Goal: Information Seeking & Learning: Learn about a topic

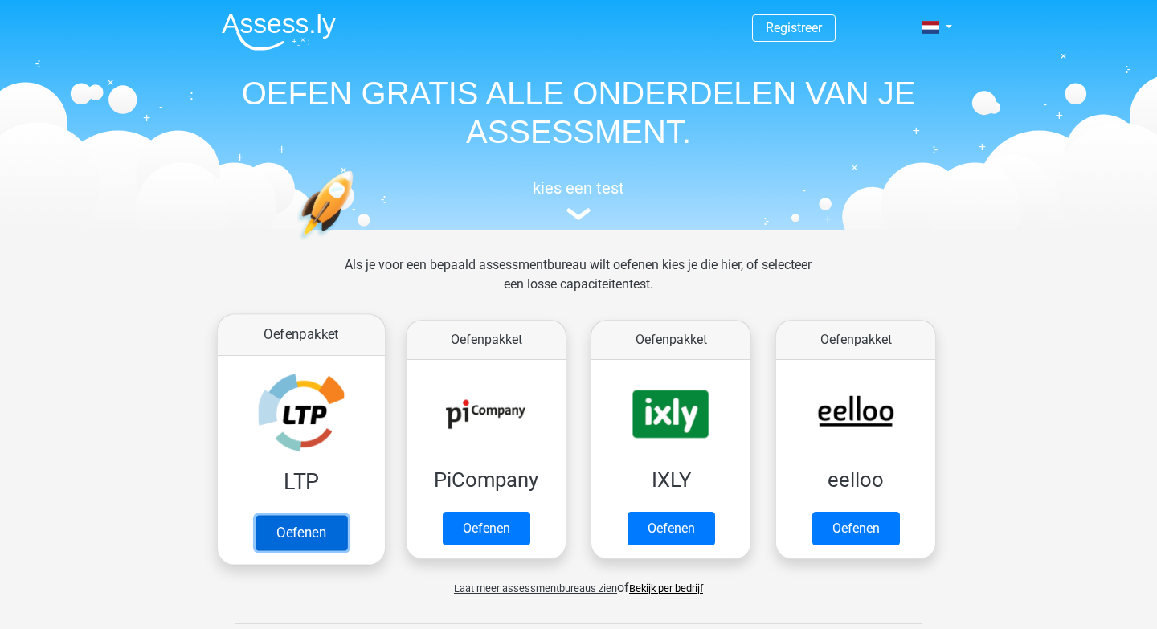
click at [324, 535] on link "Oefenen" at bounding box center [301, 532] width 92 height 35
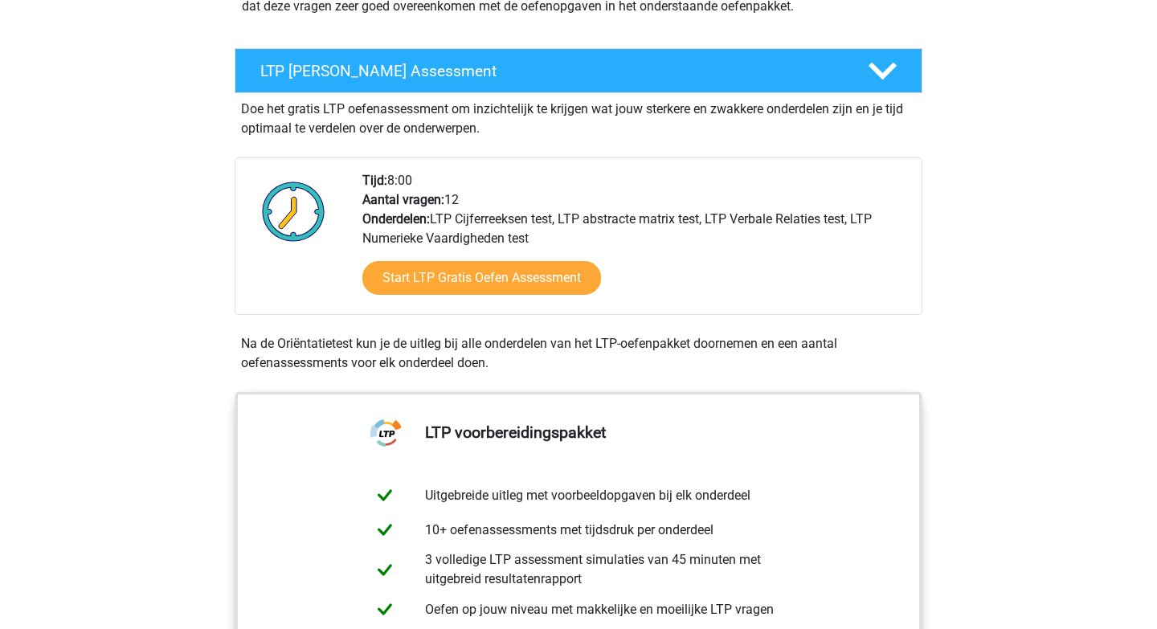
scroll to position [264, 0]
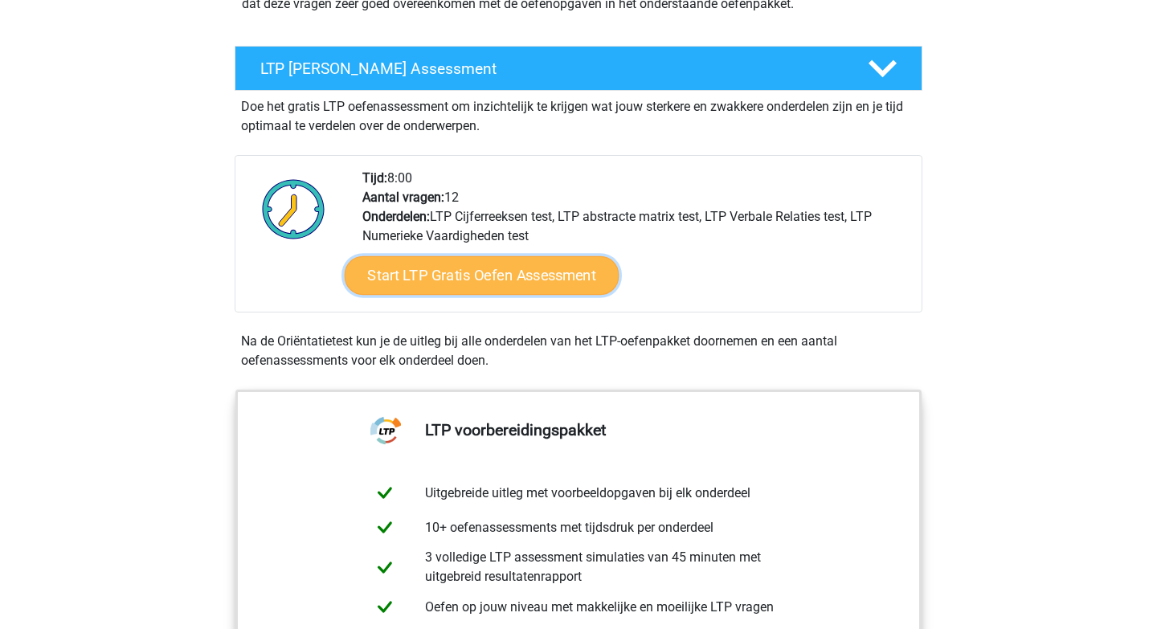
click at [460, 283] on link "Start LTP Gratis Oefen Assessment" at bounding box center [482, 275] width 275 height 39
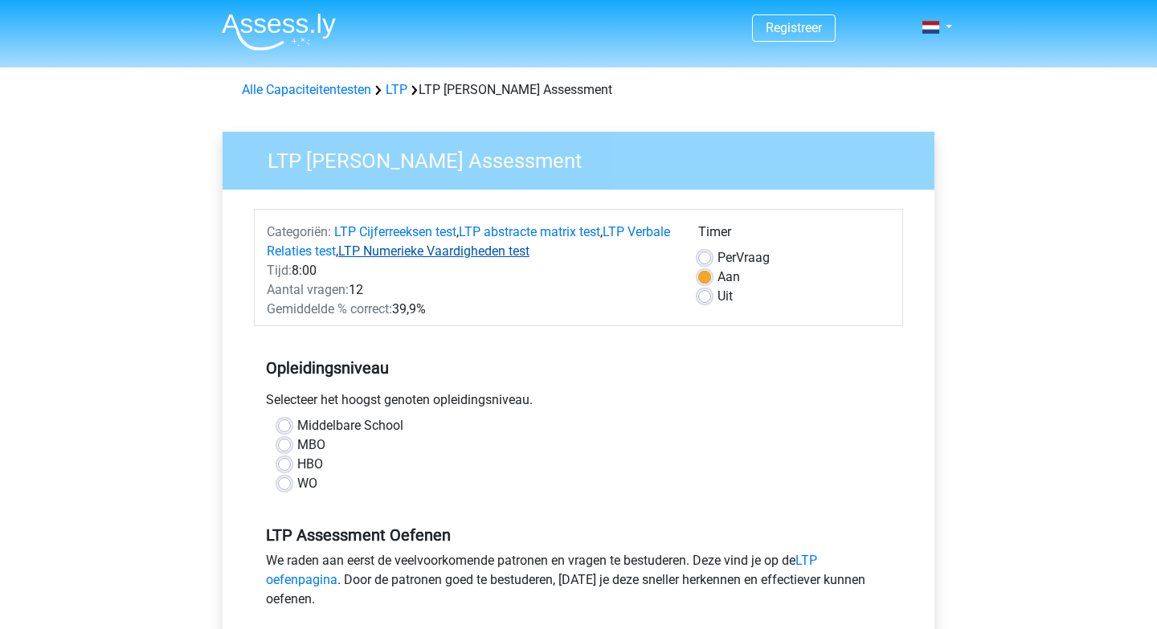
scroll to position [7, 0]
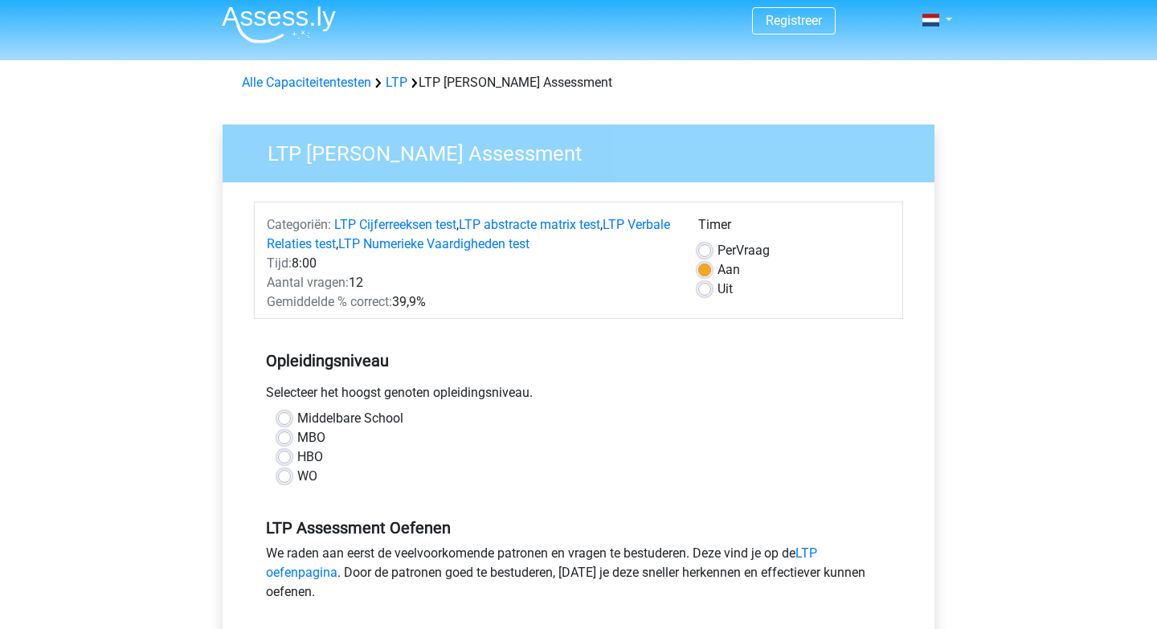
click at [297, 458] on label "HBO" at bounding box center [310, 456] width 26 height 19
click at [282, 458] on input "HBO" at bounding box center [284, 455] width 13 height 16
radio input "true"
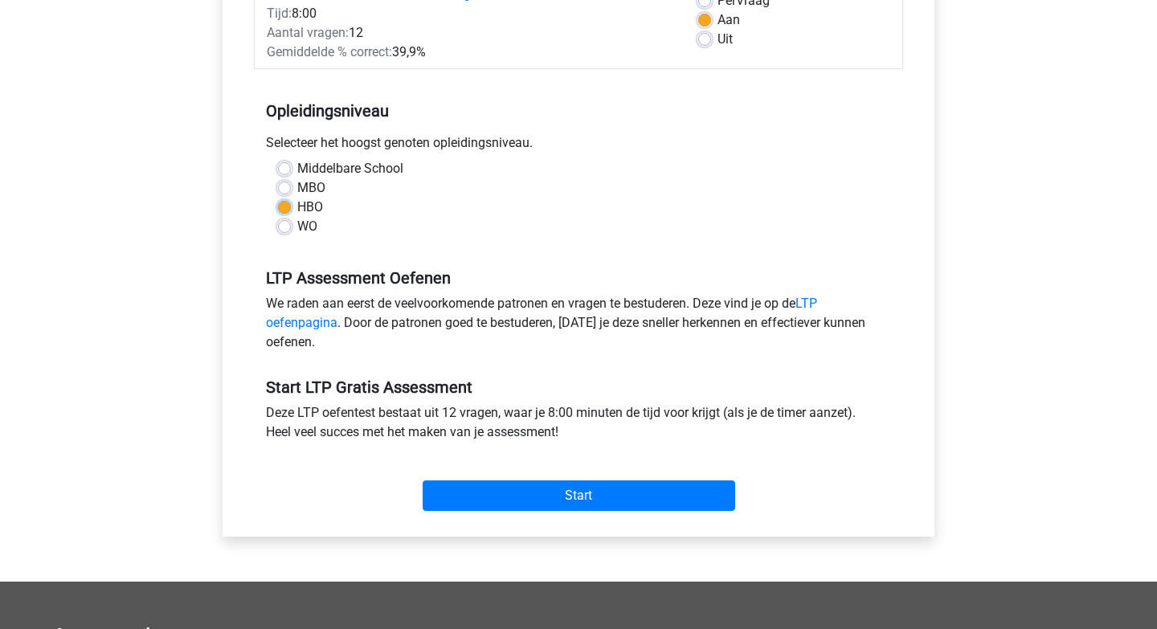
scroll to position [349, 0]
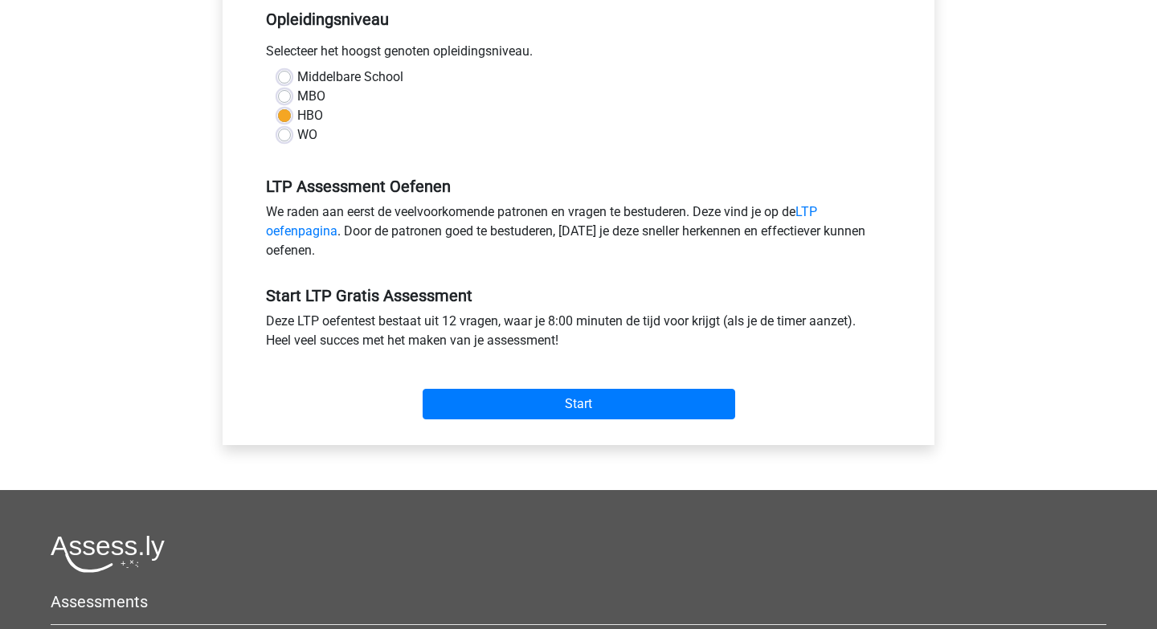
click at [494, 422] on div "Start" at bounding box center [578, 391] width 649 height 69
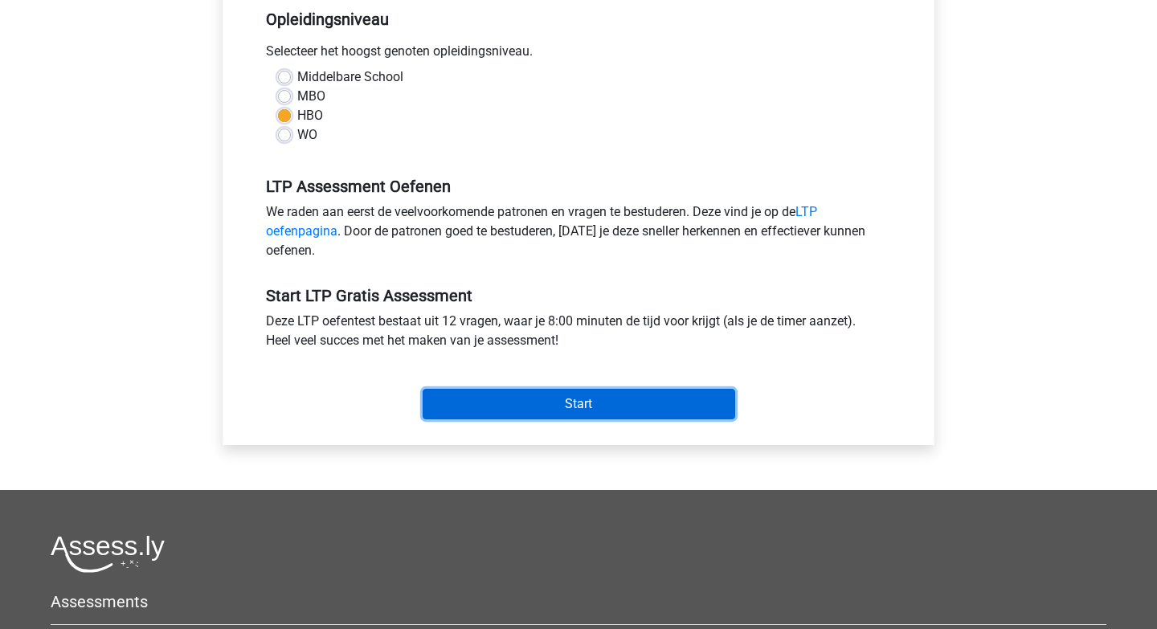
click at [496, 398] on input "Start" at bounding box center [578, 404] width 312 height 31
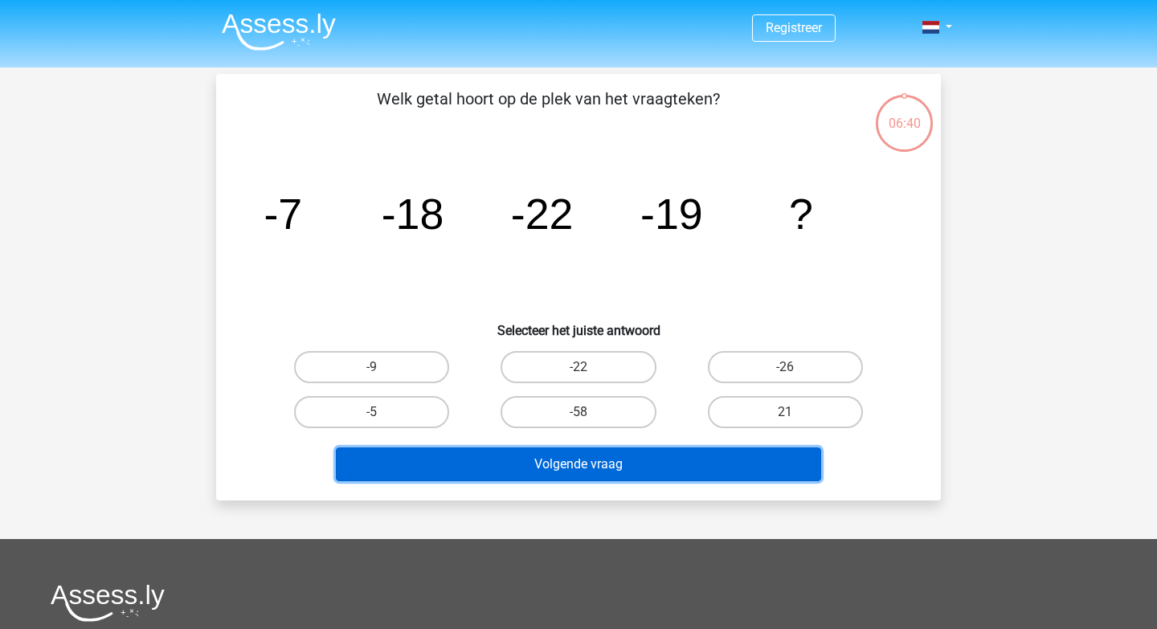
click at [677, 462] on button "Volgende vraag" at bounding box center [579, 464] width 486 height 34
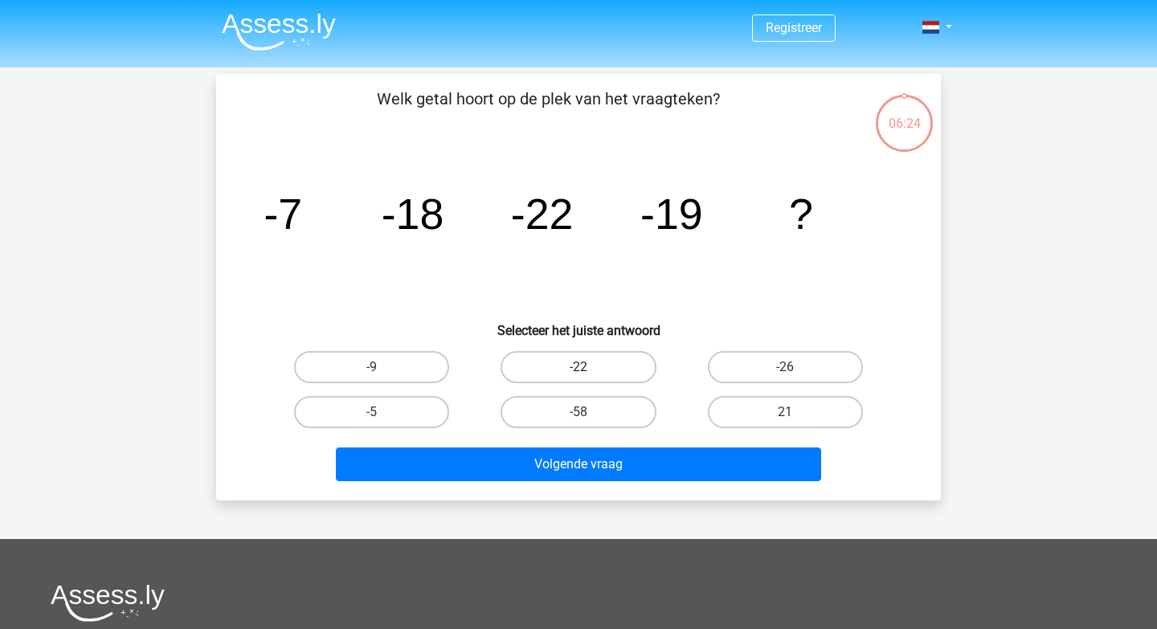
click at [558, 365] on label "-22" at bounding box center [577, 367] width 155 height 32
click at [578, 367] on input "-22" at bounding box center [583, 372] width 10 height 10
radio input "true"
click at [603, 403] on label "-58" at bounding box center [577, 412] width 155 height 32
click at [589, 412] on input "-58" at bounding box center [583, 417] width 10 height 10
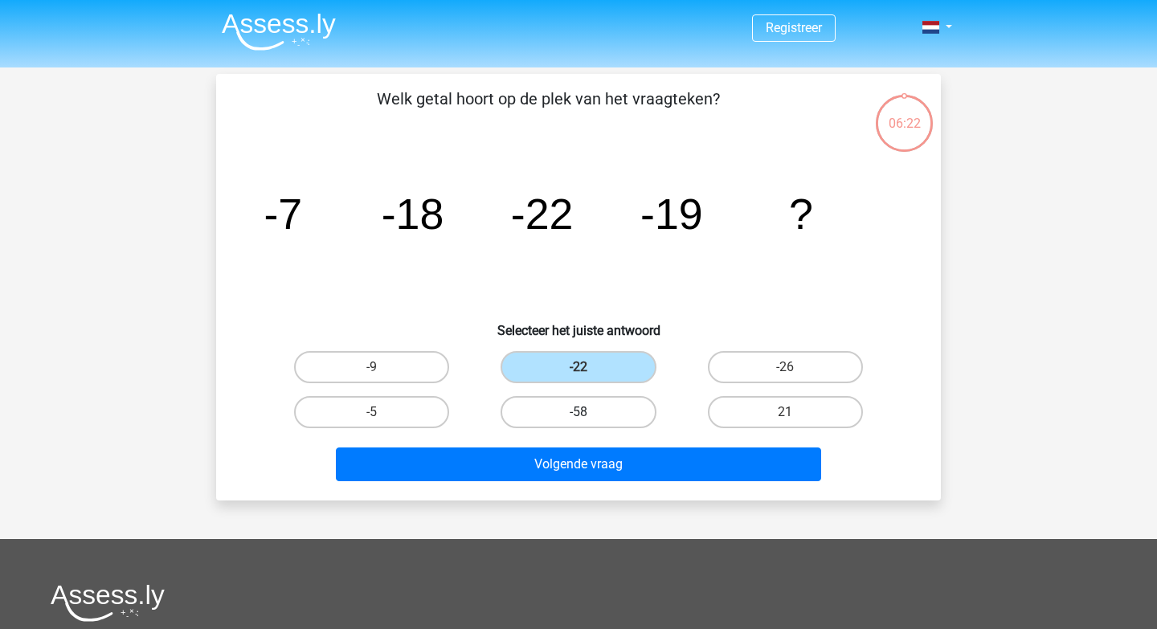
radio input "true"
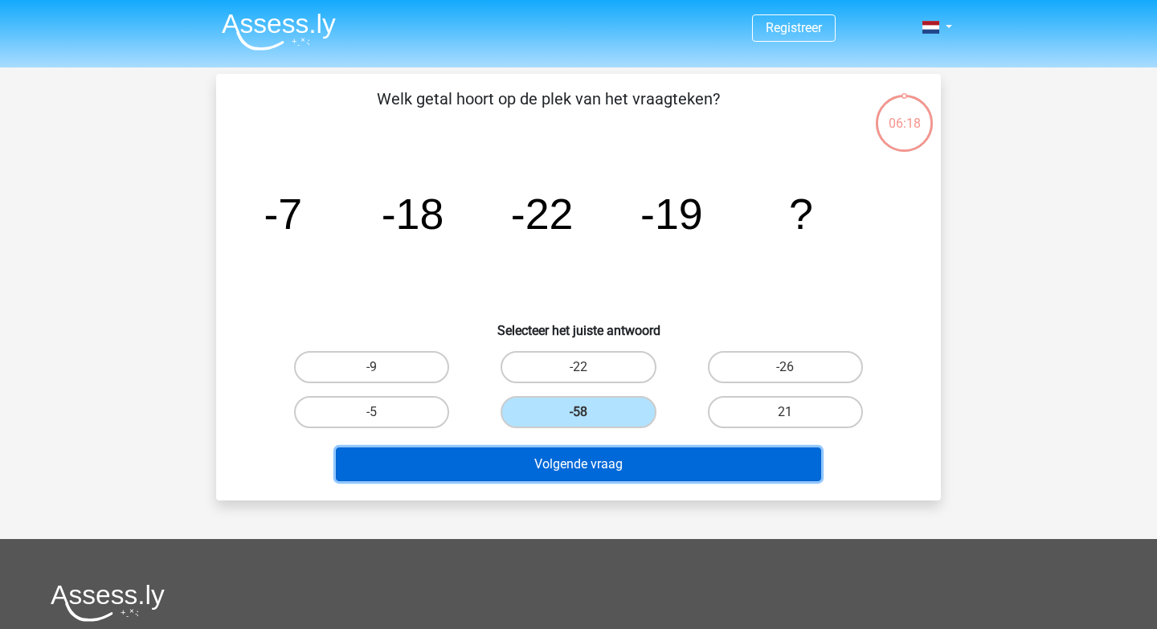
click at [663, 458] on button "Volgende vraag" at bounding box center [579, 464] width 486 height 34
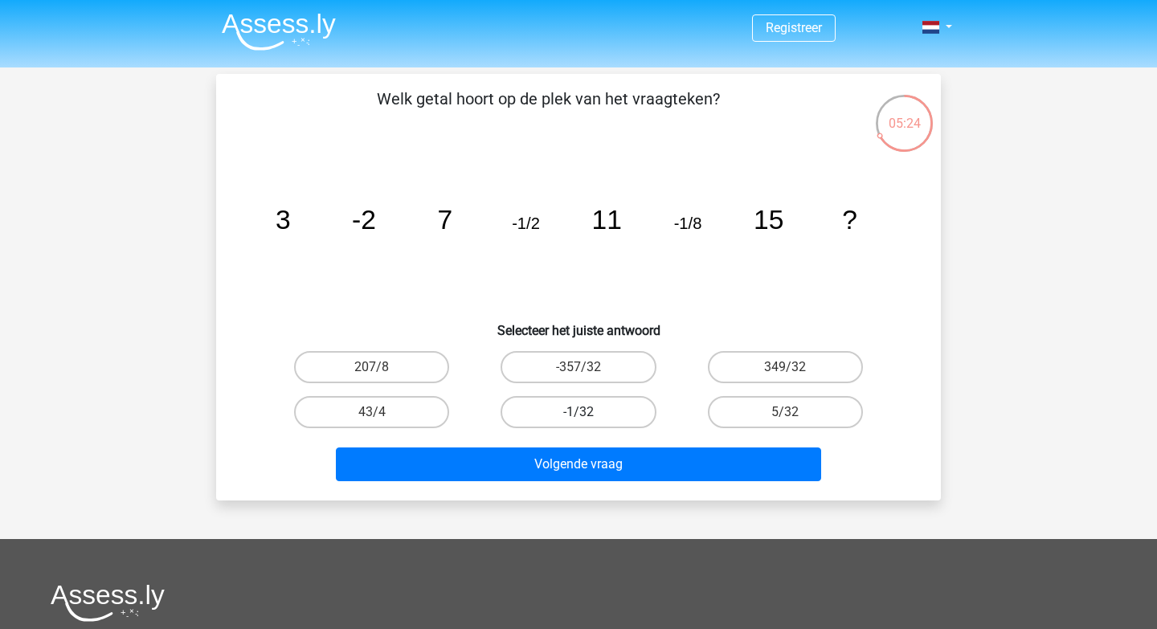
click at [577, 402] on label "-1/32" at bounding box center [577, 412] width 155 height 32
click at [578, 412] on input "-1/32" at bounding box center [583, 417] width 10 height 10
radio input "true"
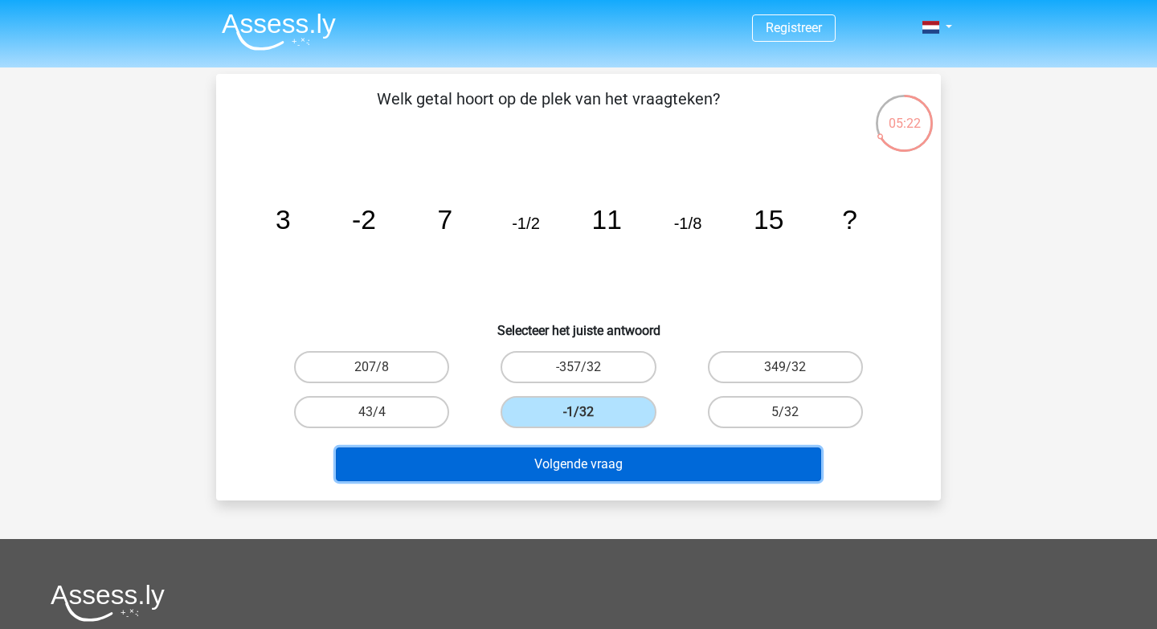
click at [605, 475] on button "Volgende vraag" at bounding box center [579, 464] width 486 height 34
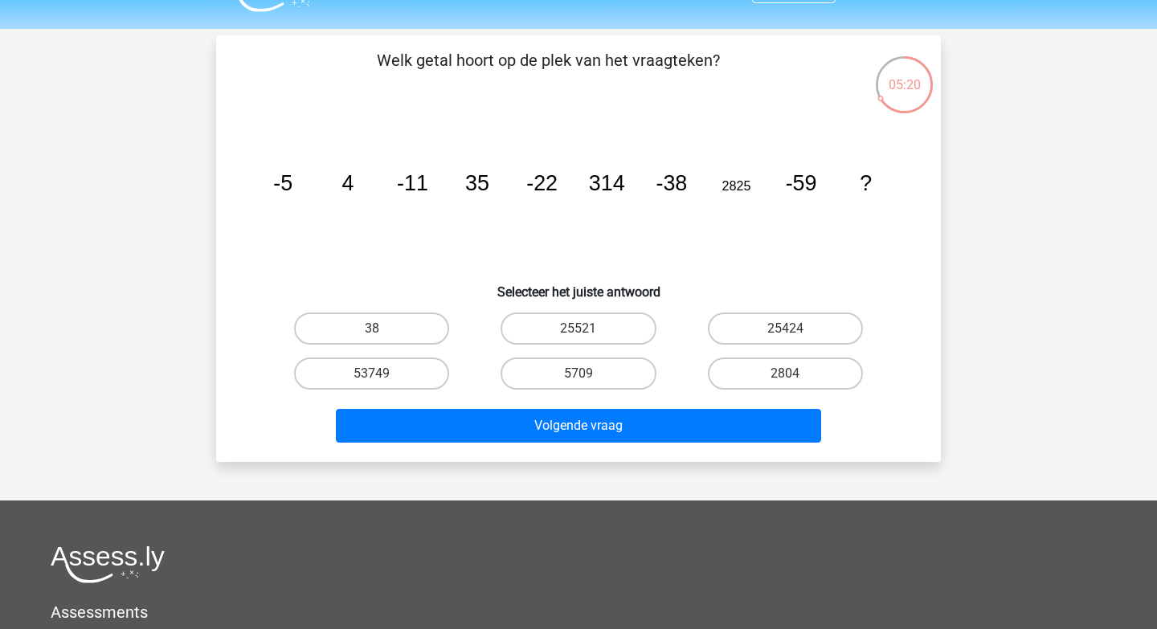
scroll to position [6, 0]
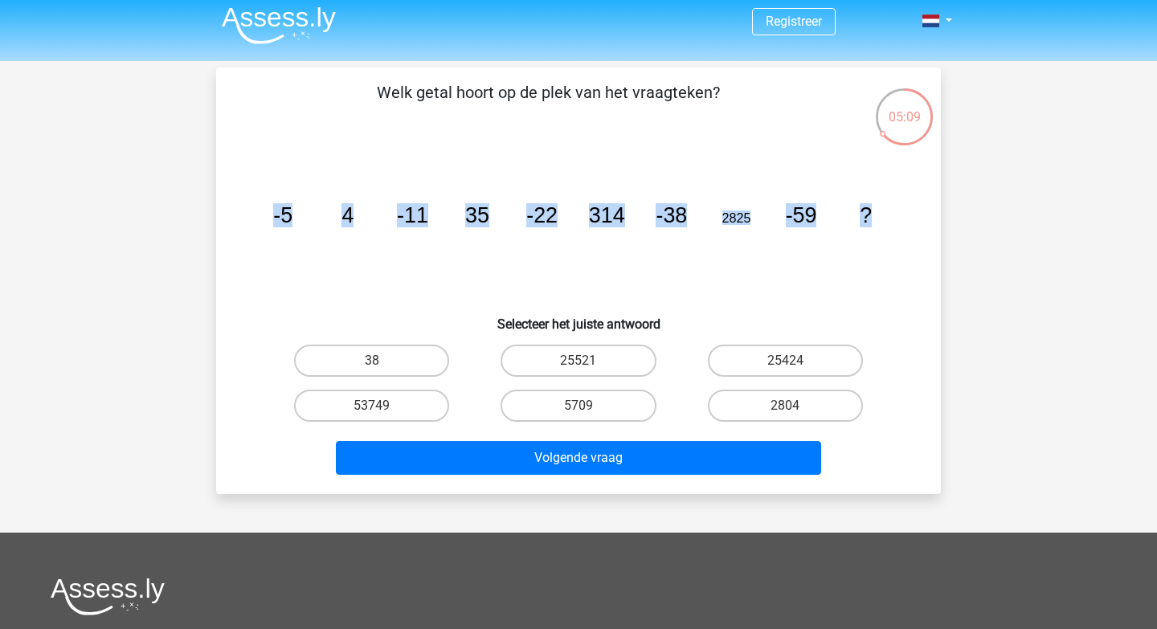
drag, startPoint x: 269, startPoint y: 213, endPoint x: 880, endPoint y: 210, distance: 611.2
click at [880, 210] on icon "image/svg+xml -5 4 -11 35 -22 314 -38 2825 -59 ?" at bounding box center [578, 222] width 647 height 162
copy g "-5 4 -11 35 -22 314 -38 2825 -59 ?"
click at [771, 369] on label "25424" at bounding box center [785, 361] width 155 height 32
click at [785, 369] on input "25424" at bounding box center [790, 366] width 10 height 10
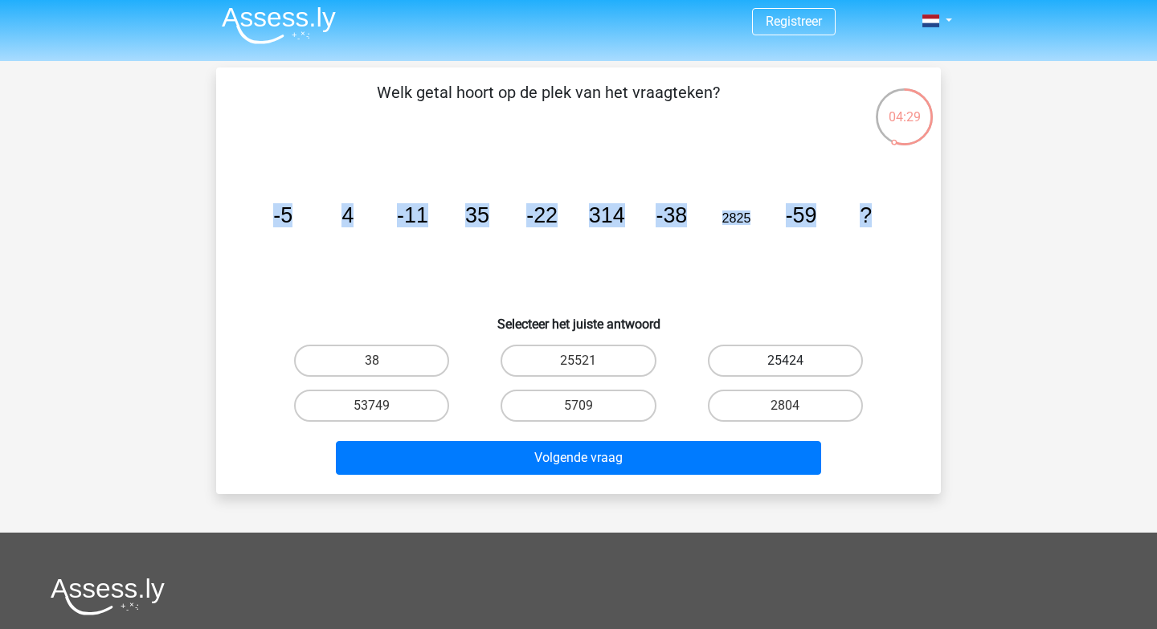
radio input "true"
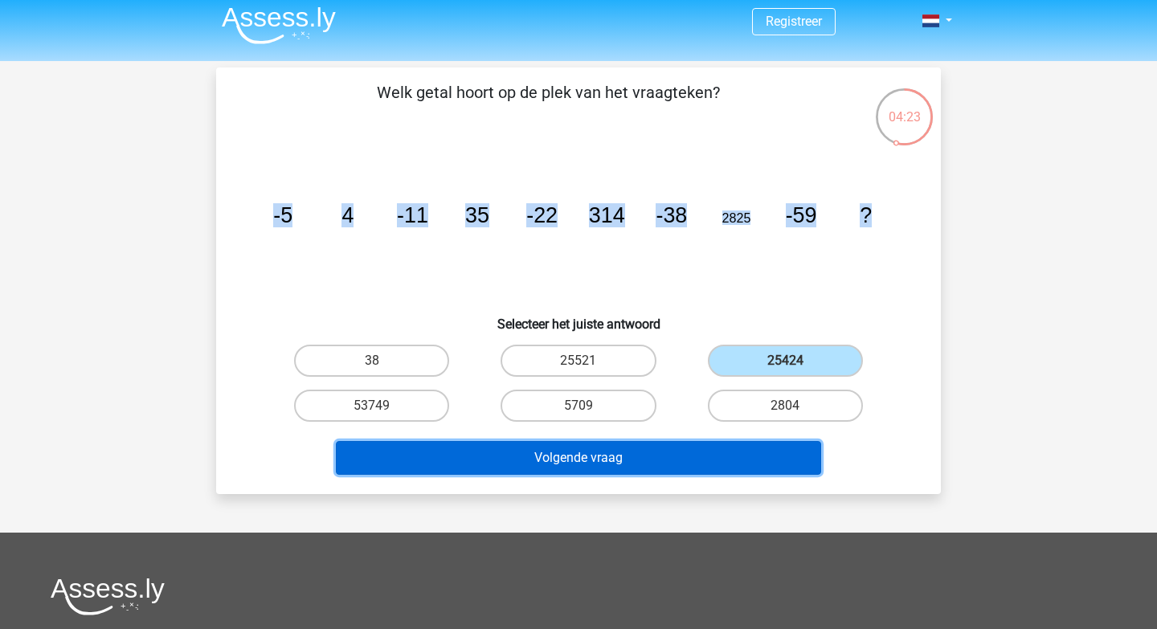
click at [696, 459] on button "Volgende vraag" at bounding box center [579, 458] width 486 height 34
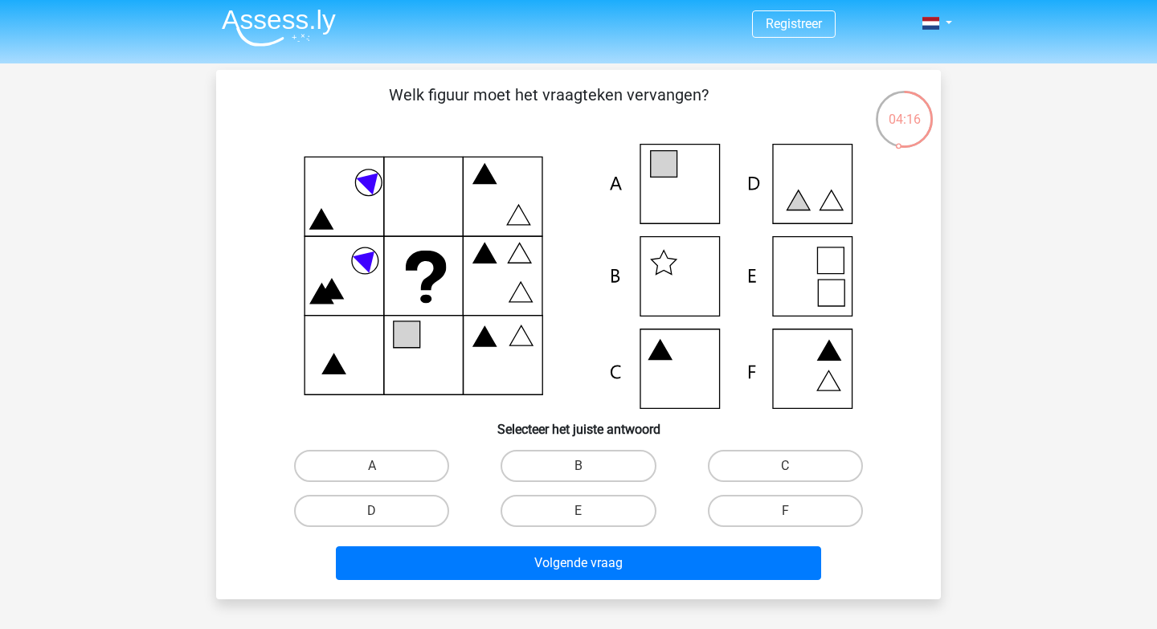
scroll to position [2, 0]
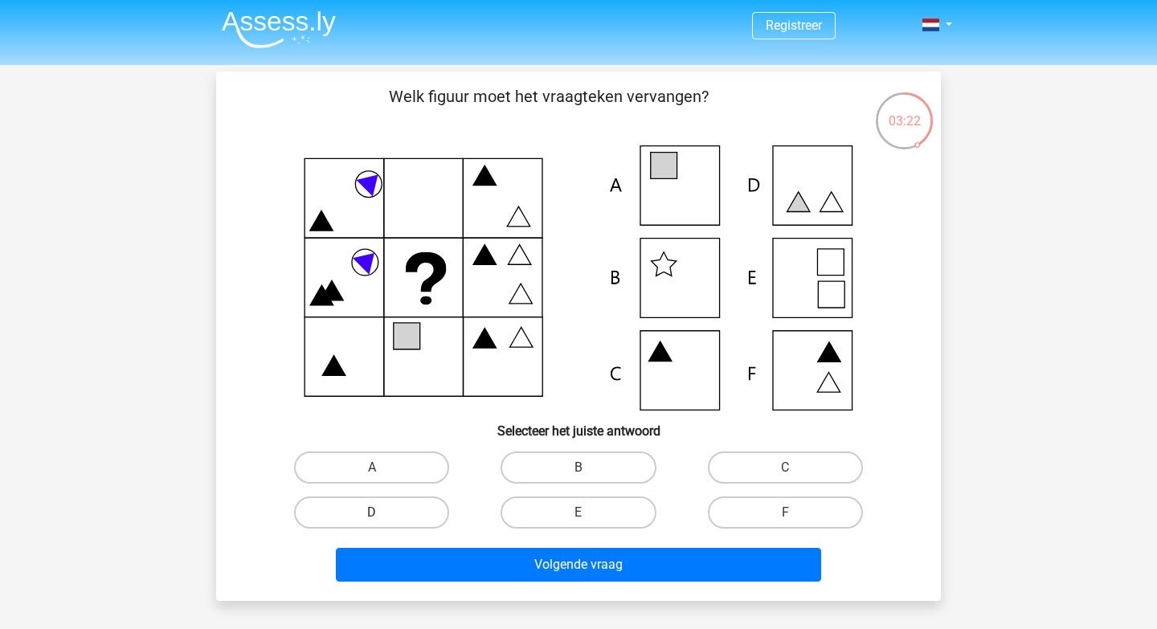
click at [420, 506] on label "D" at bounding box center [371, 512] width 155 height 32
click at [382, 512] on input "D" at bounding box center [377, 517] width 10 height 10
radio input "true"
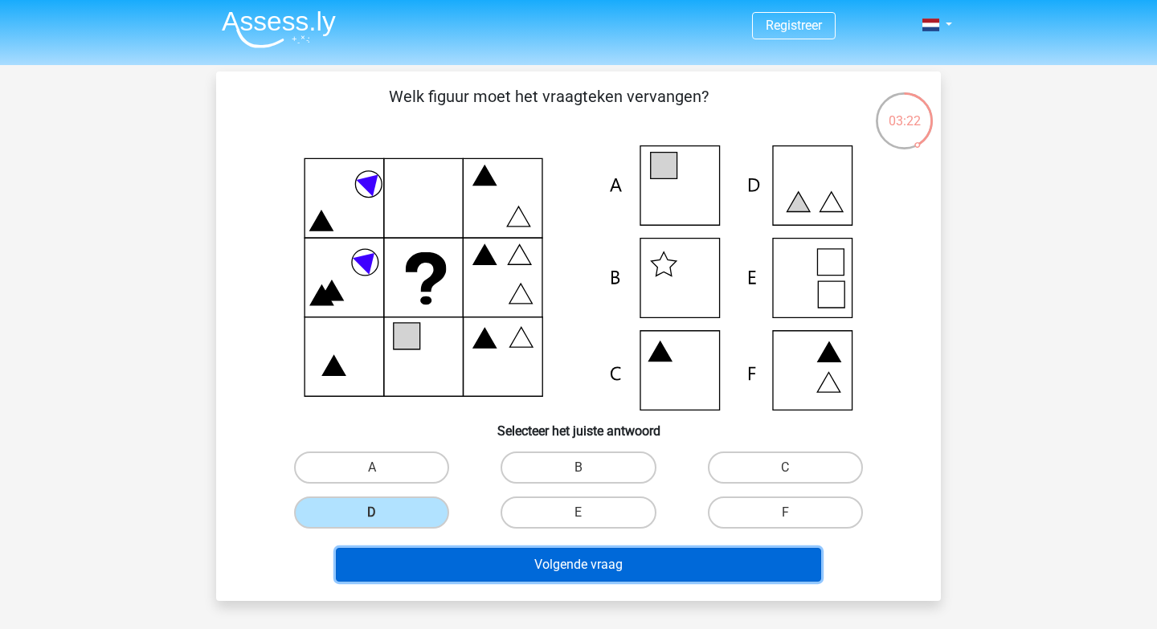
click at [461, 569] on button "Volgende vraag" at bounding box center [579, 565] width 486 height 34
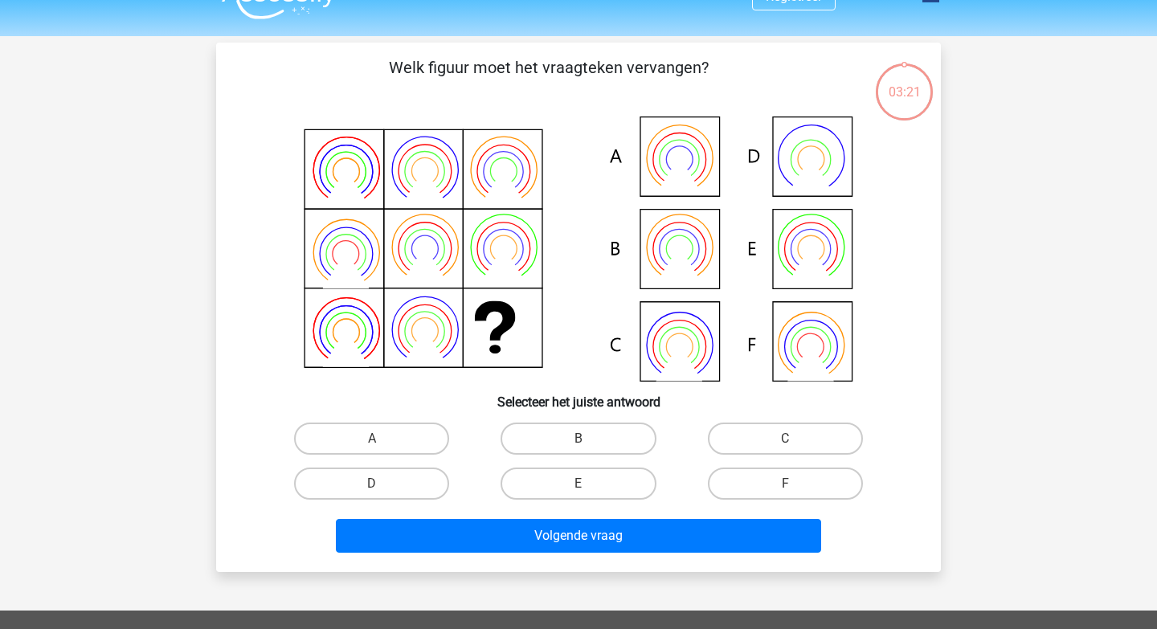
scroll to position [74, 0]
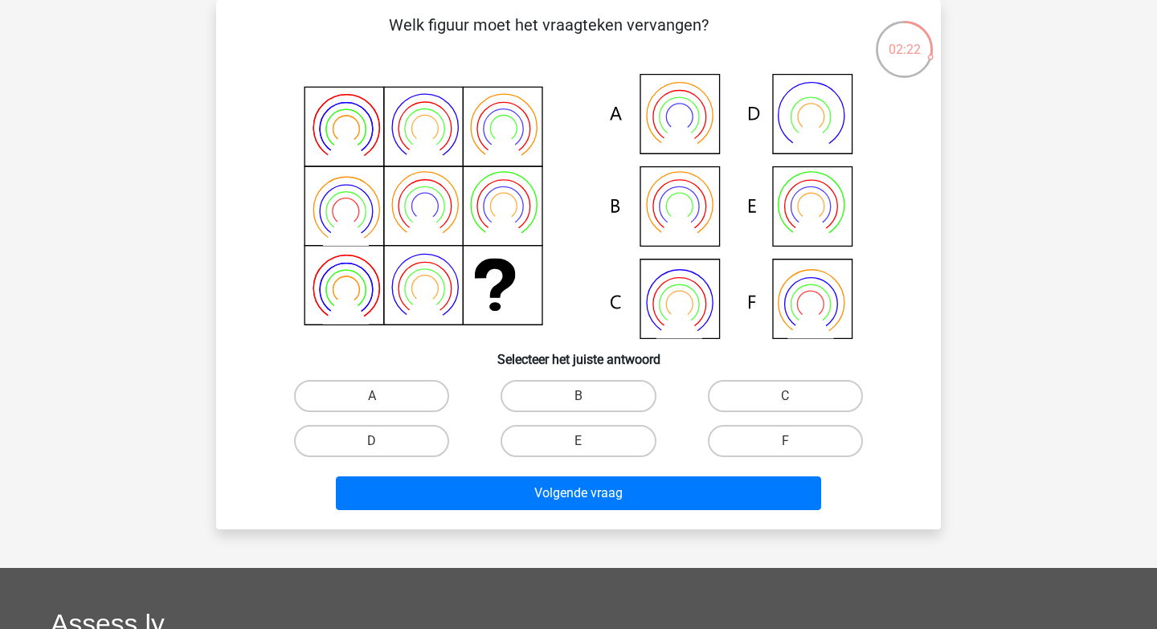
click at [791, 144] on icon at bounding box center [578, 206] width 647 height 265
click at [411, 438] on label "D" at bounding box center [371, 441] width 155 height 32
click at [382, 441] on input "D" at bounding box center [377, 446] width 10 height 10
radio input "true"
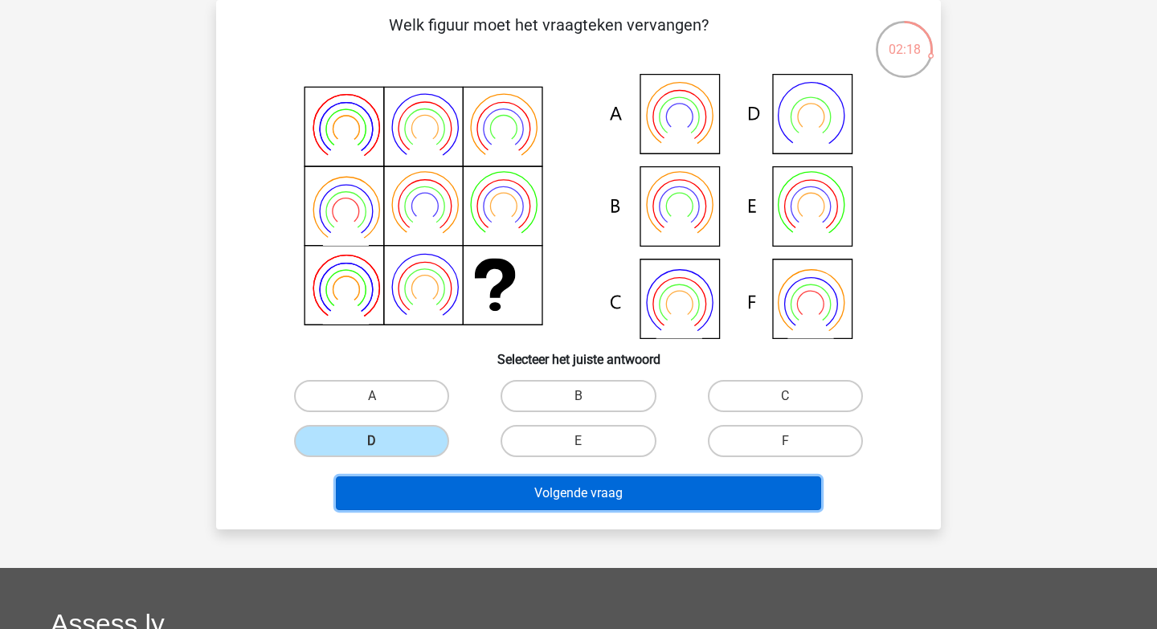
click at [440, 492] on button "Volgende vraag" at bounding box center [579, 493] width 486 height 34
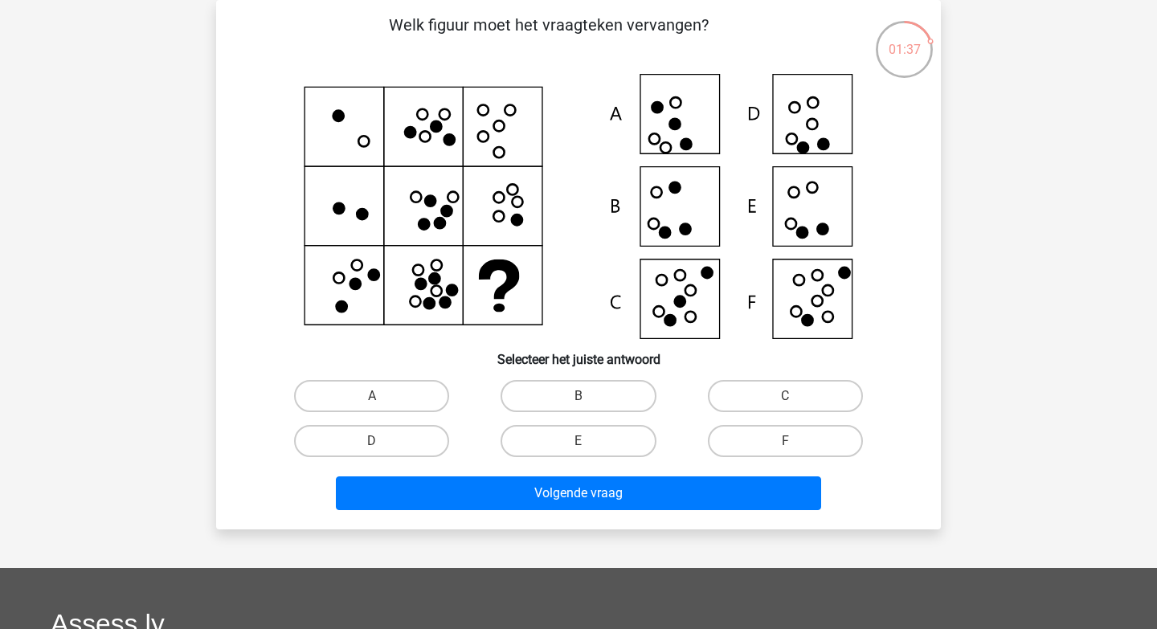
click at [657, 305] on icon at bounding box center [578, 206] width 647 height 265
click at [774, 401] on label "C" at bounding box center [785, 396] width 155 height 32
click at [785, 401] on input "C" at bounding box center [790, 401] width 10 height 10
radio input "true"
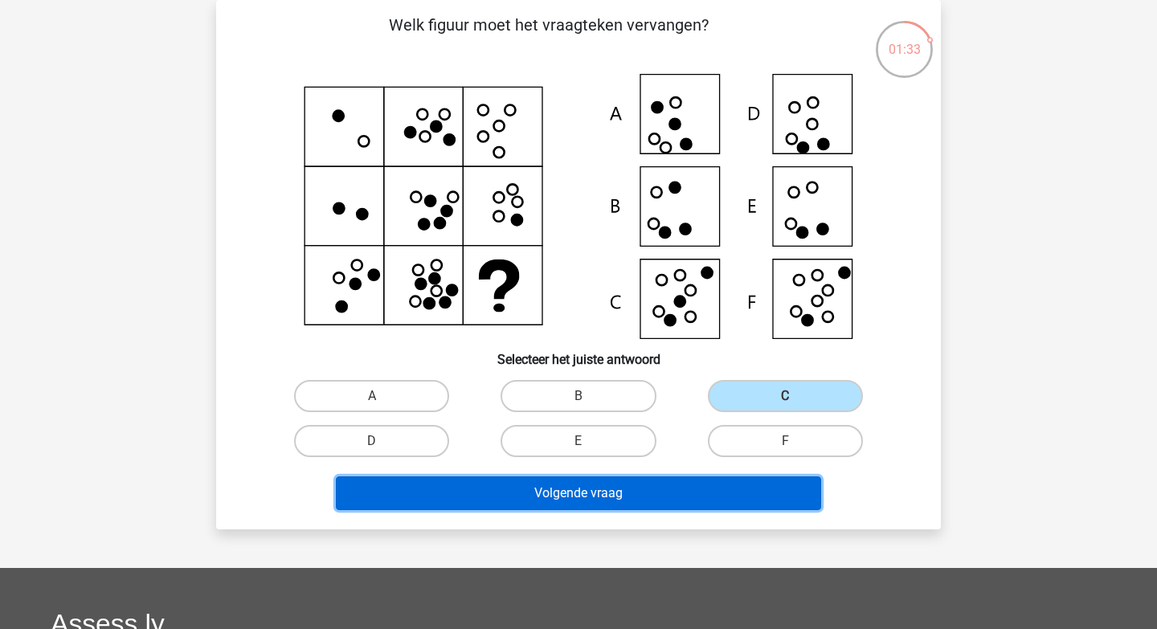
click at [767, 486] on button "Volgende vraag" at bounding box center [579, 493] width 486 height 34
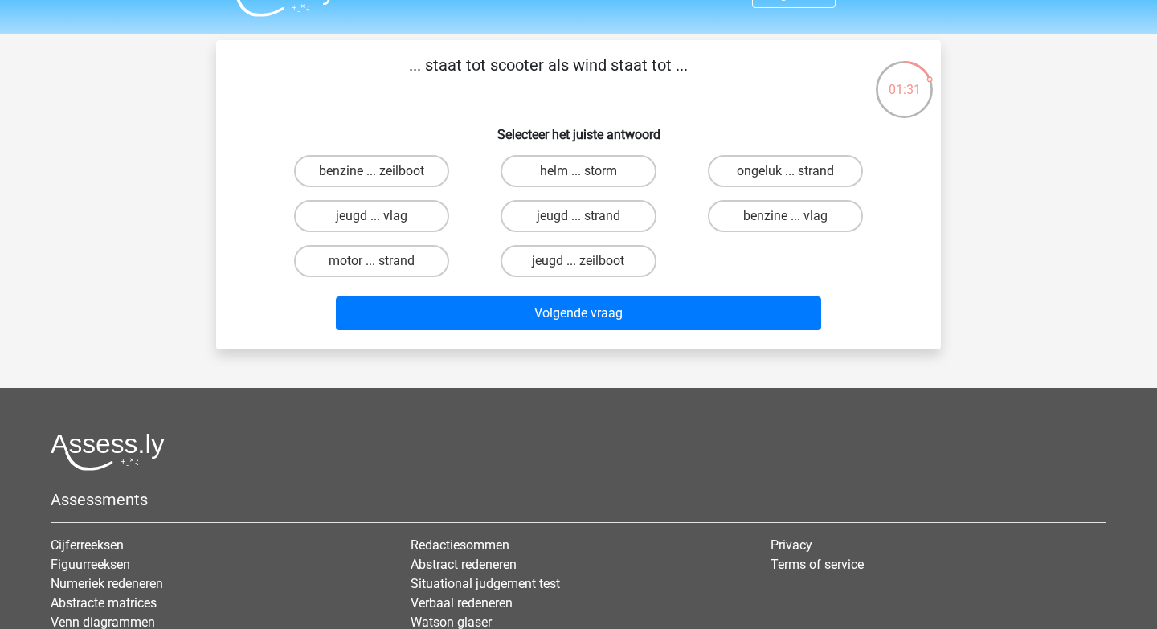
scroll to position [0, 0]
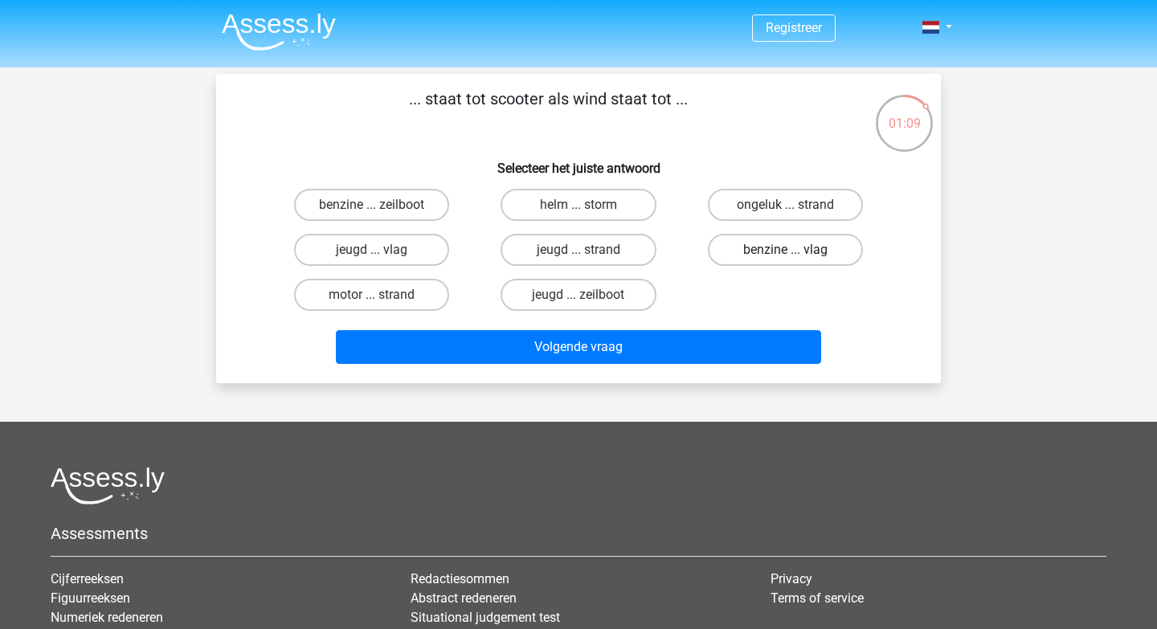
click at [796, 239] on label "benzine ... vlag" at bounding box center [785, 250] width 155 height 32
click at [795, 250] on input "benzine ... vlag" at bounding box center [790, 255] width 10 height 10
radio input "true"
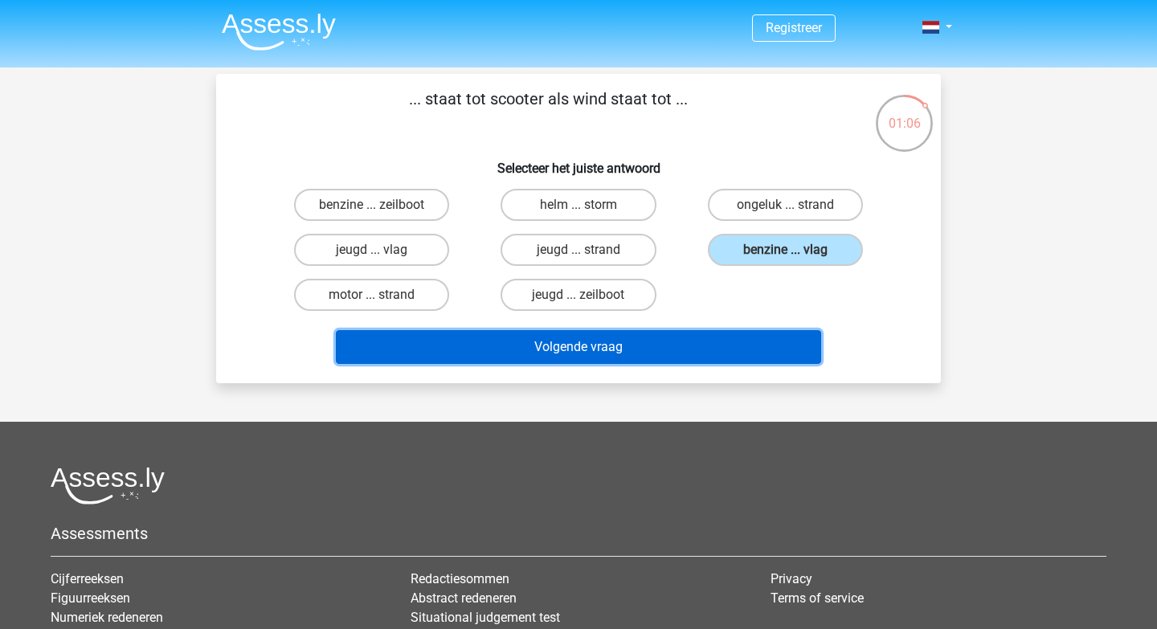
click at [753, 343] on button "Volgende vraag" at bounding box center [579, 347] width 486 height 34
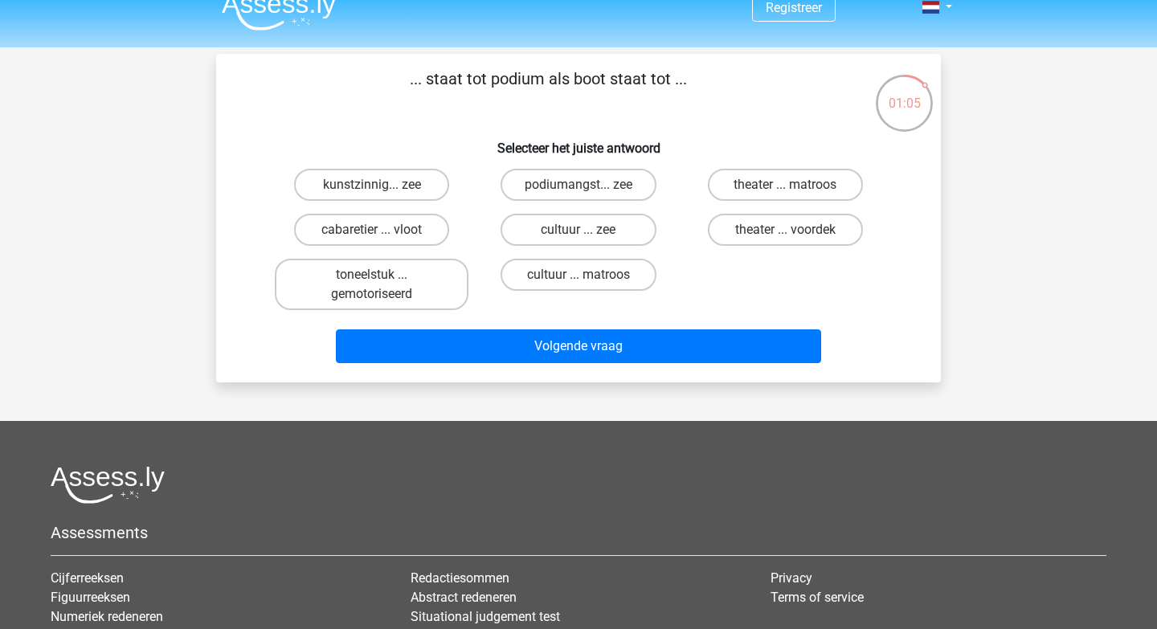
scroll to position [10, 0]
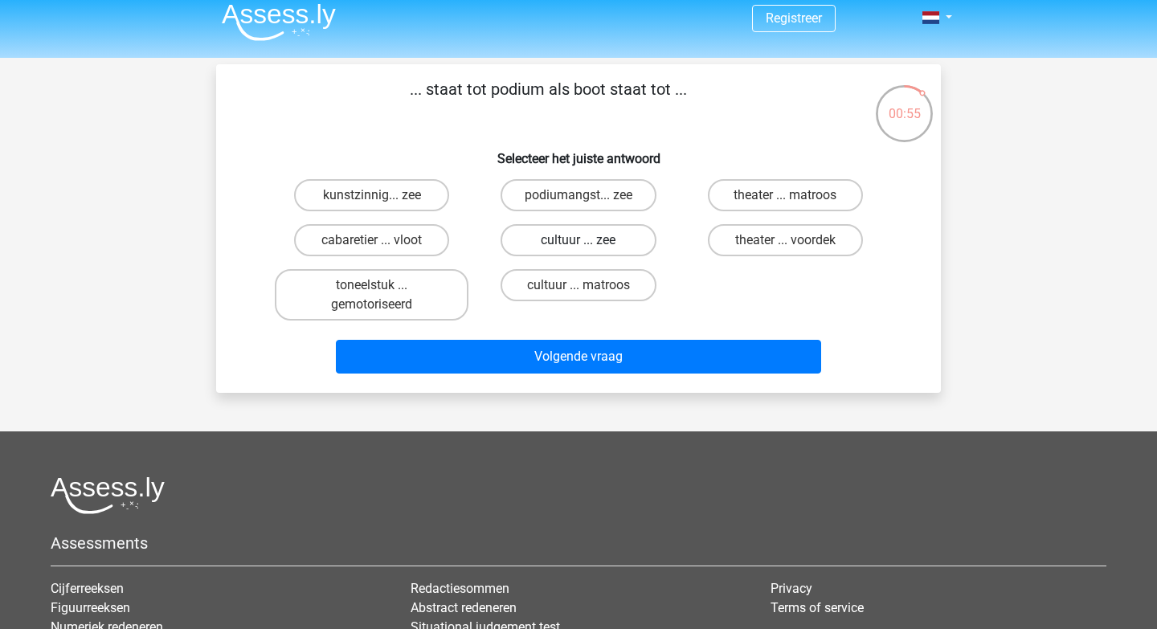
click at [539, 247] on label "cultuur ... zee" at bounding box center [577, 240] width 155 height 32
click at [578, 247] on input "cultuur ... zee" at bounding box center [583, 245] width 10 height 10
radio input "true"
click at [561, 196] on label "podiumangst... zee" at bounding box center [577, 195] width 155 height 32
click at [578, 196] on input "podiumangst... zee" at bounding box center [583, 200] width 10 height 10
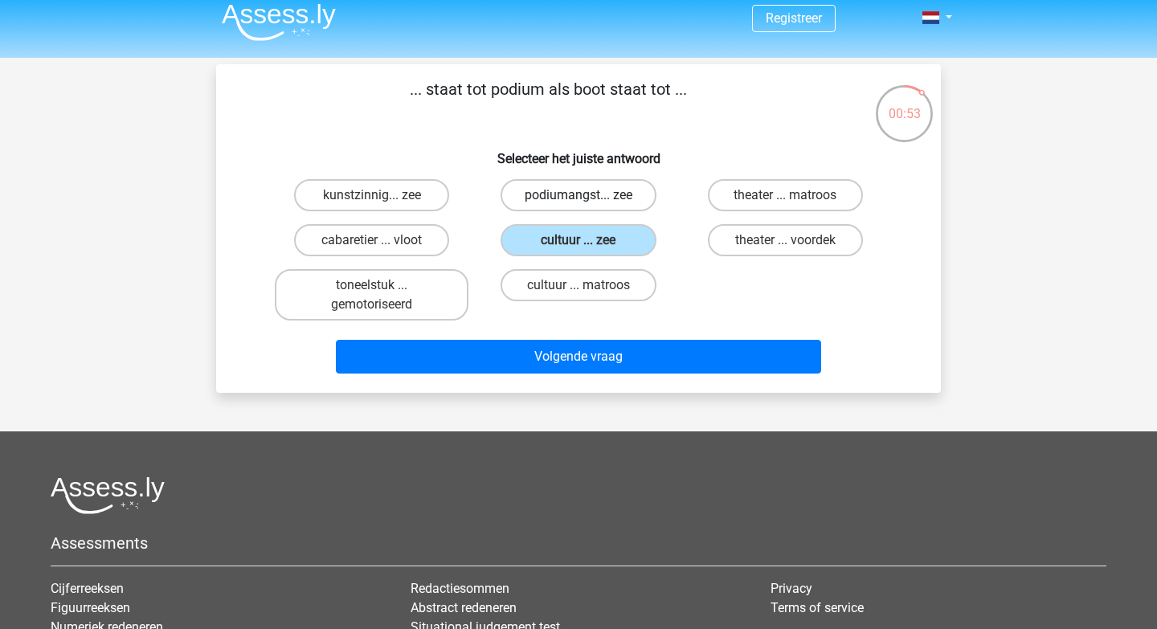
radio input "true"
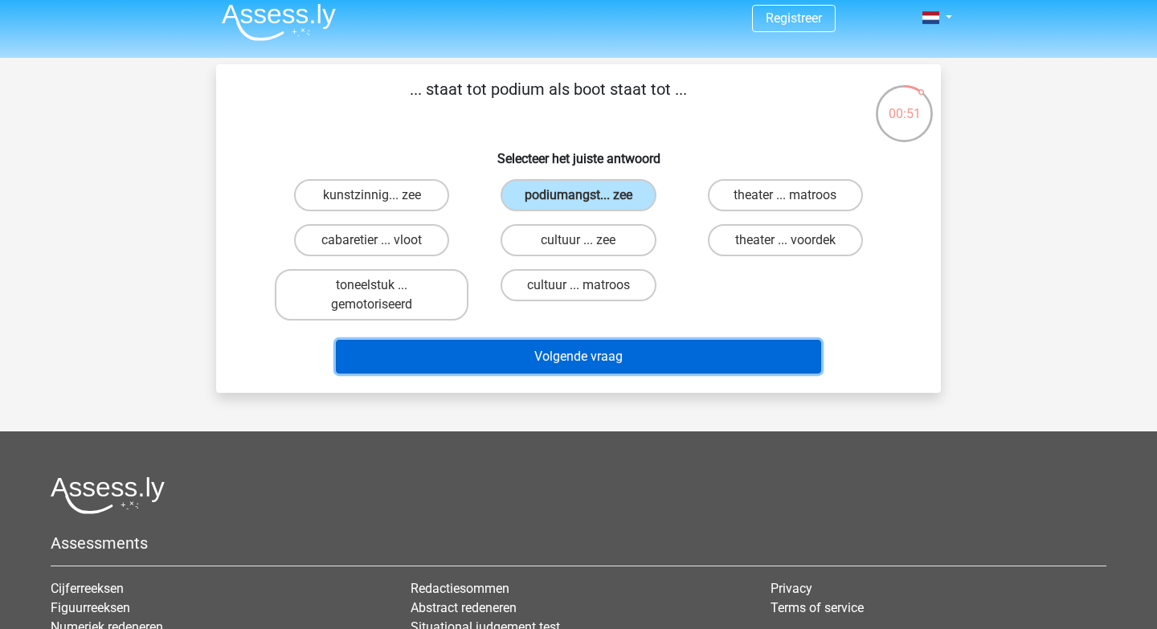
click at [534, 357] on button "Volgende vraag" at bounding box center [579, 357] width 486 height 34
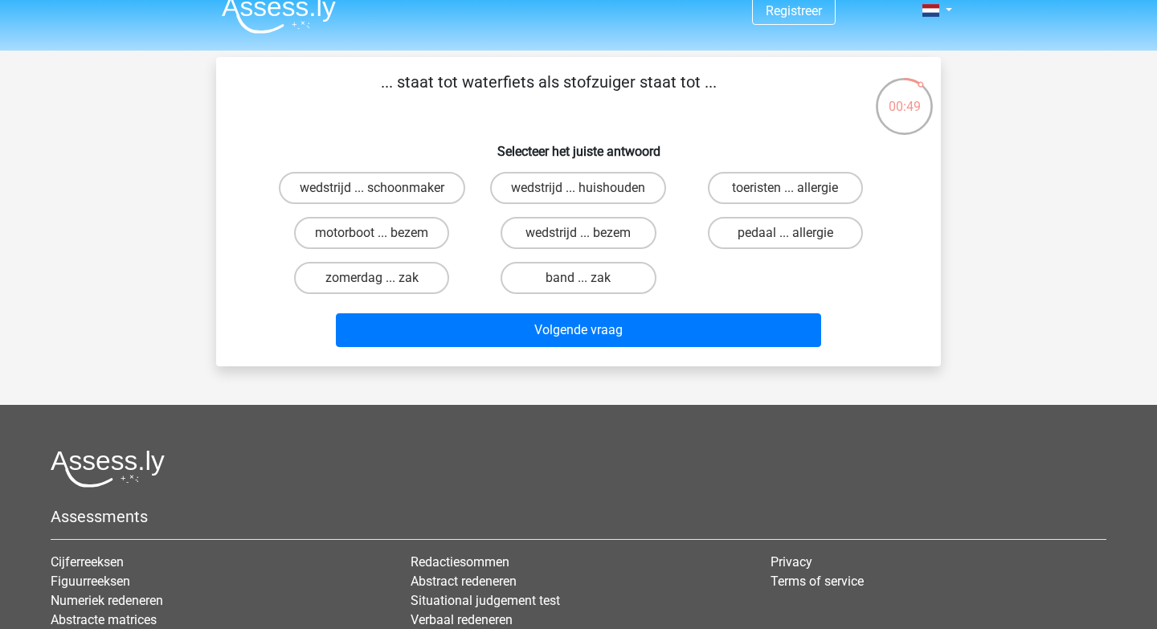
scroll to position [4, 0]
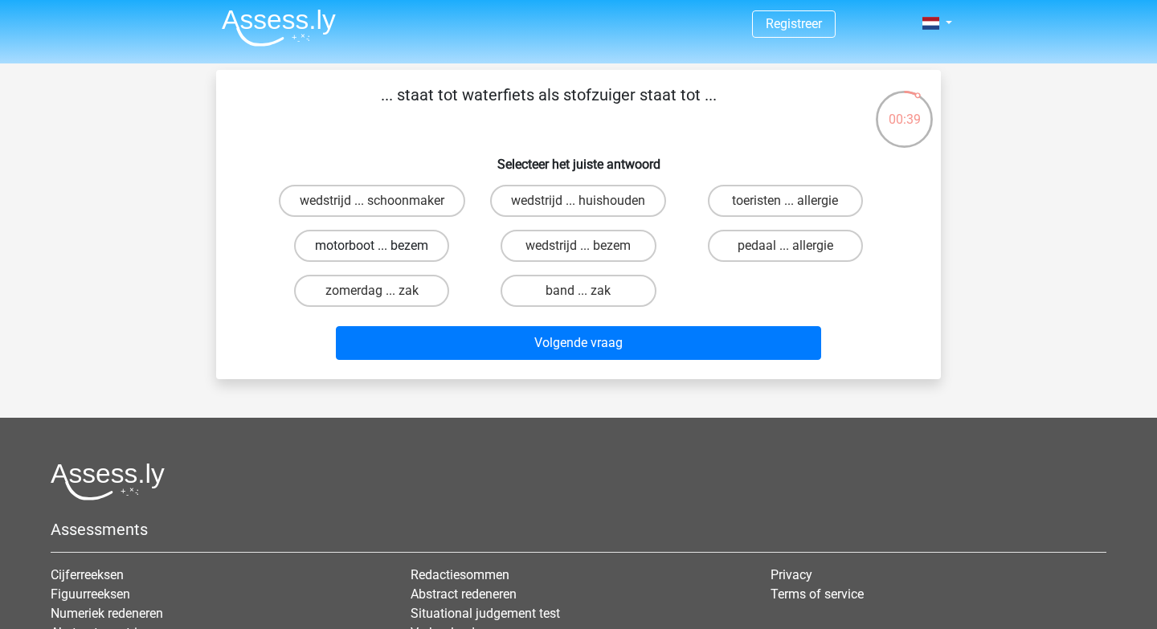
click at [415, 245] on label "motorboot ... bezem" at bounding box center [371, 246] width 155 height 32
click at [382, 246] on input "motorboot ... bezem" at bounding box center [377, 251] width 10 height 10
radio input "true"
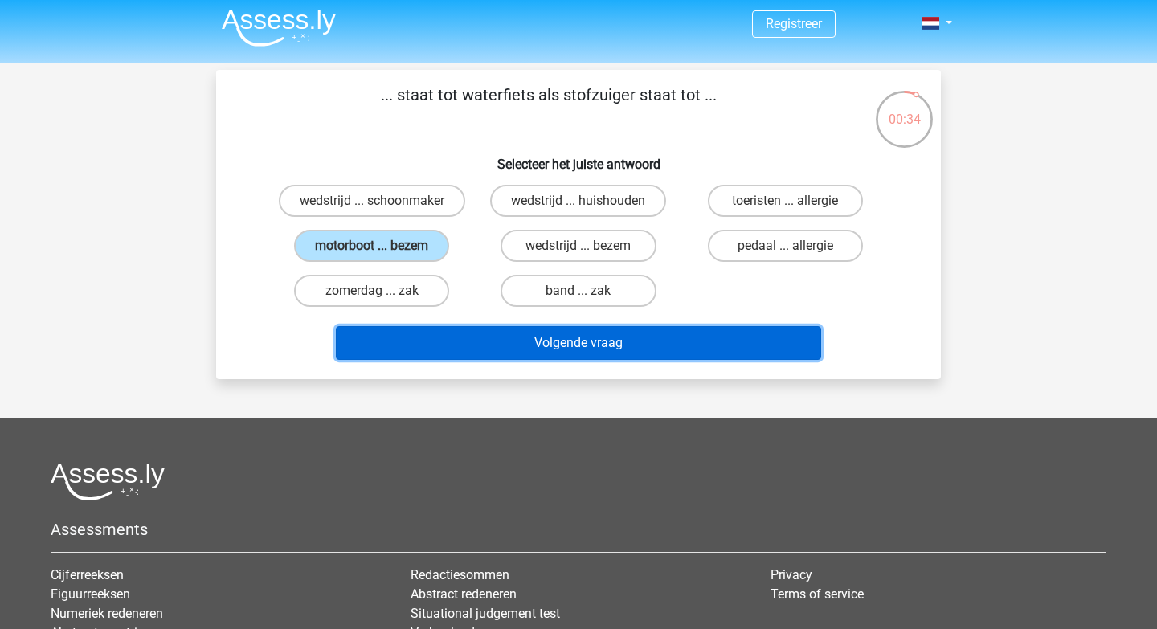
click at [478, 333] on button "Volgende vraag" at bounding box center [579, 343] width 486 height 34
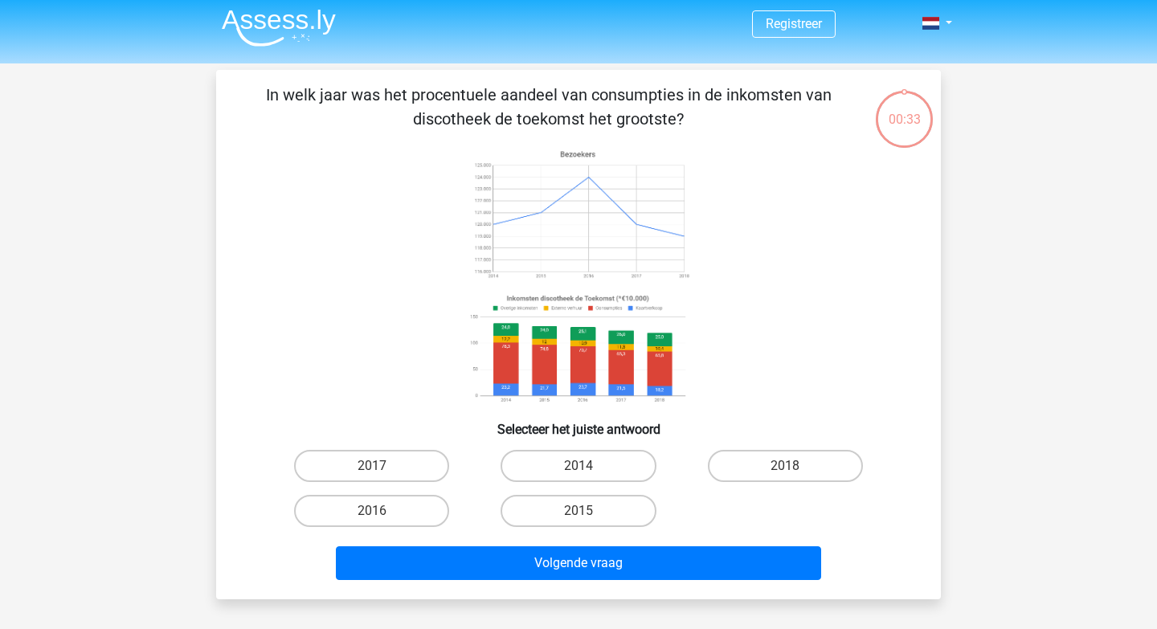
scroll to position [74, 0]
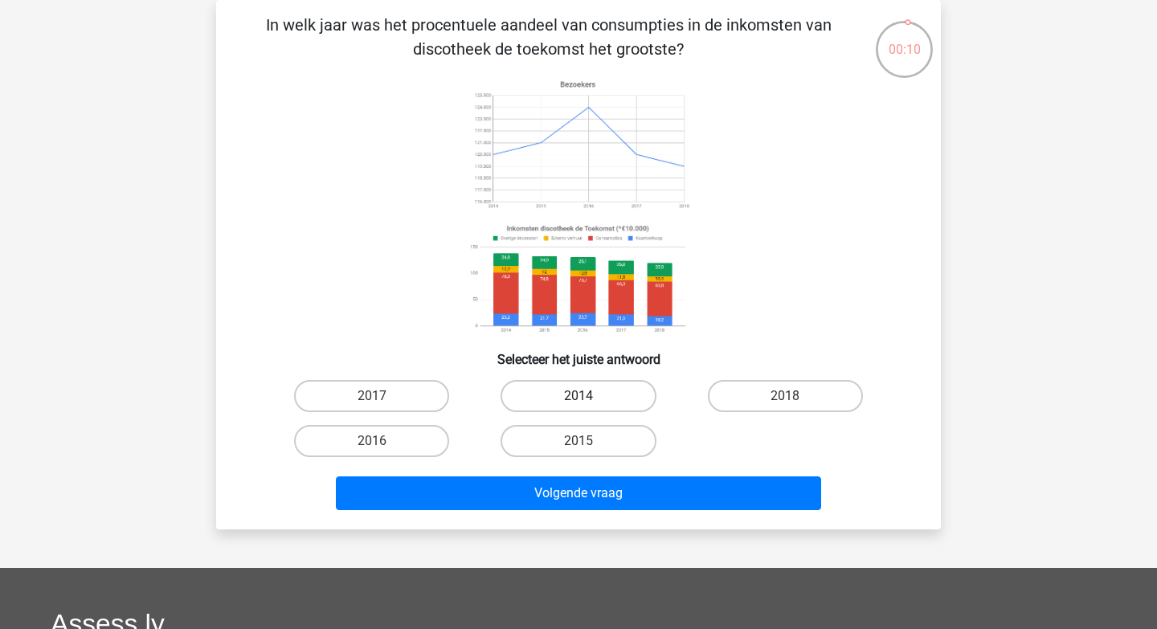
click at [546, 406] on label "2014" at bounding box center [577, 396] width 155 height 32
click at [578, 406] on input "2014" at bounding box center [583, 401] width 10 height 10
radio input "true"
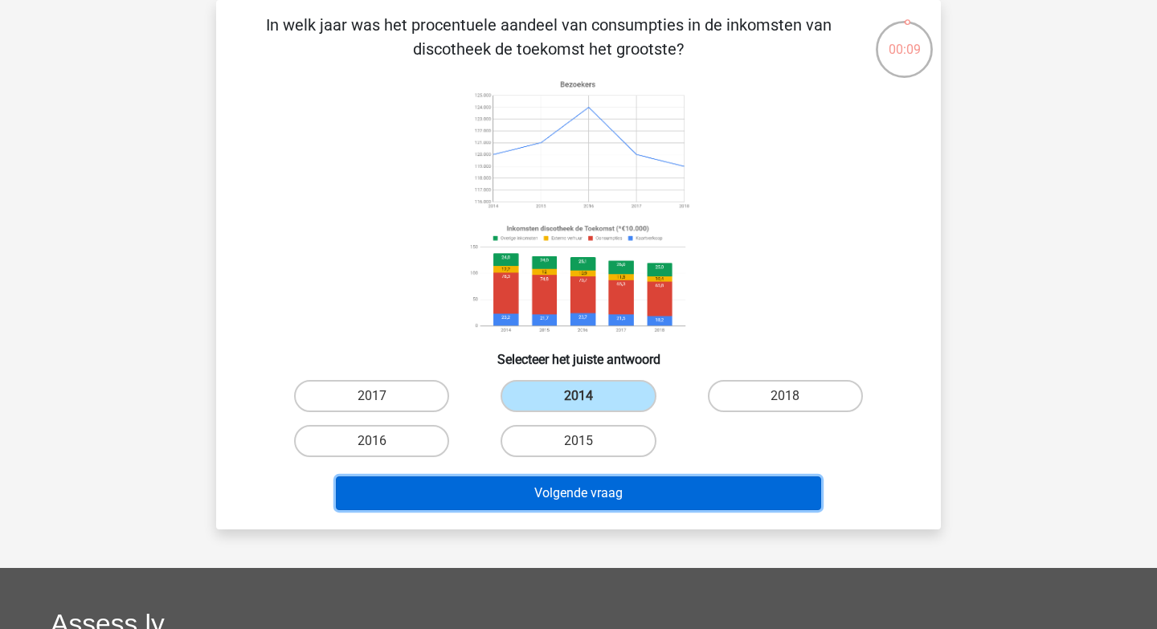
click at [545, 488] on button "Volgende vraag" at bounding box center [579, 493] width 486 height 34
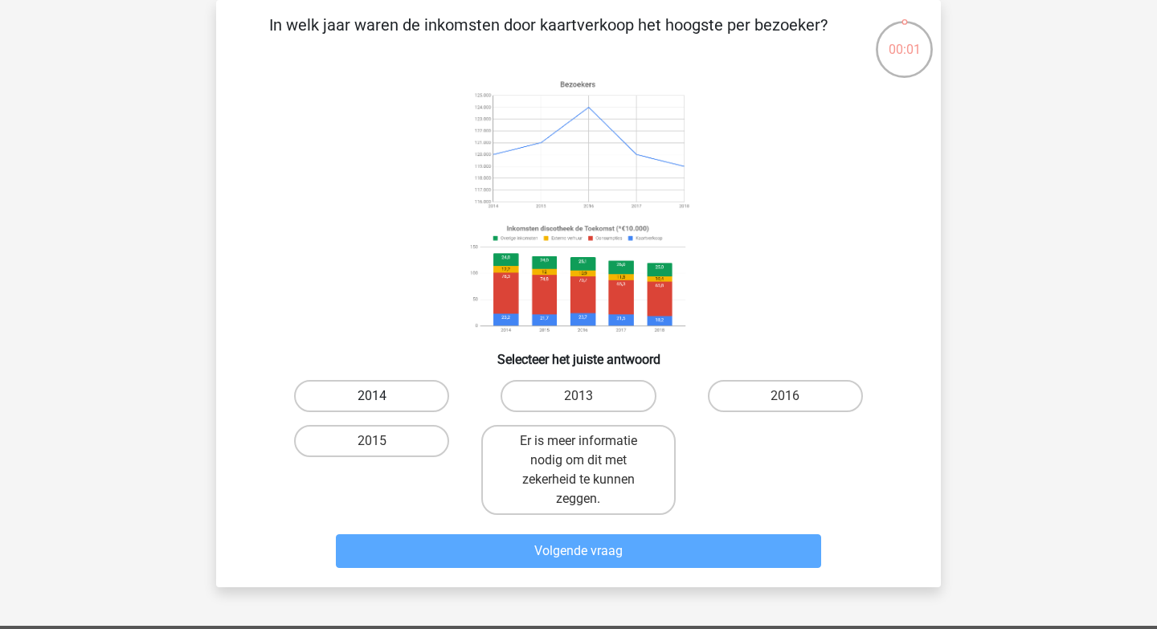
click at [324, 395] on label "2014" at bounding box center [371, 396] width 155 height 32
click at [372, 396] on input "2014" at bounding box center [377, 401] width 10 height 10
radio input "true"
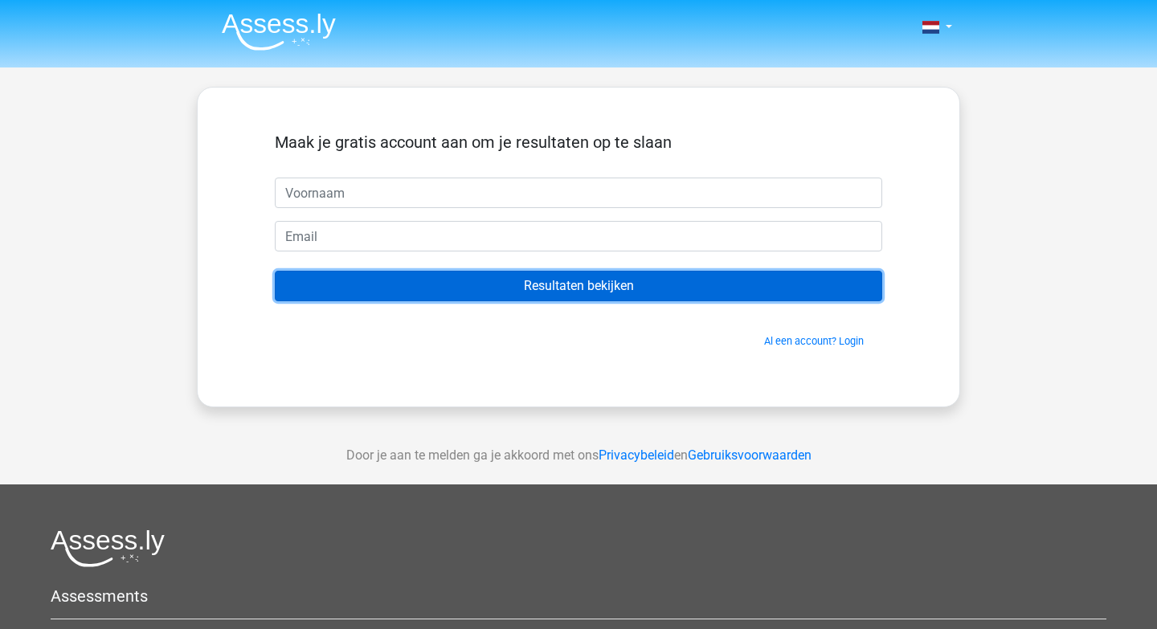
click at [392, 288] on input "Resultaten bekijken" at bounding box center [578, 286] width 607 height 31
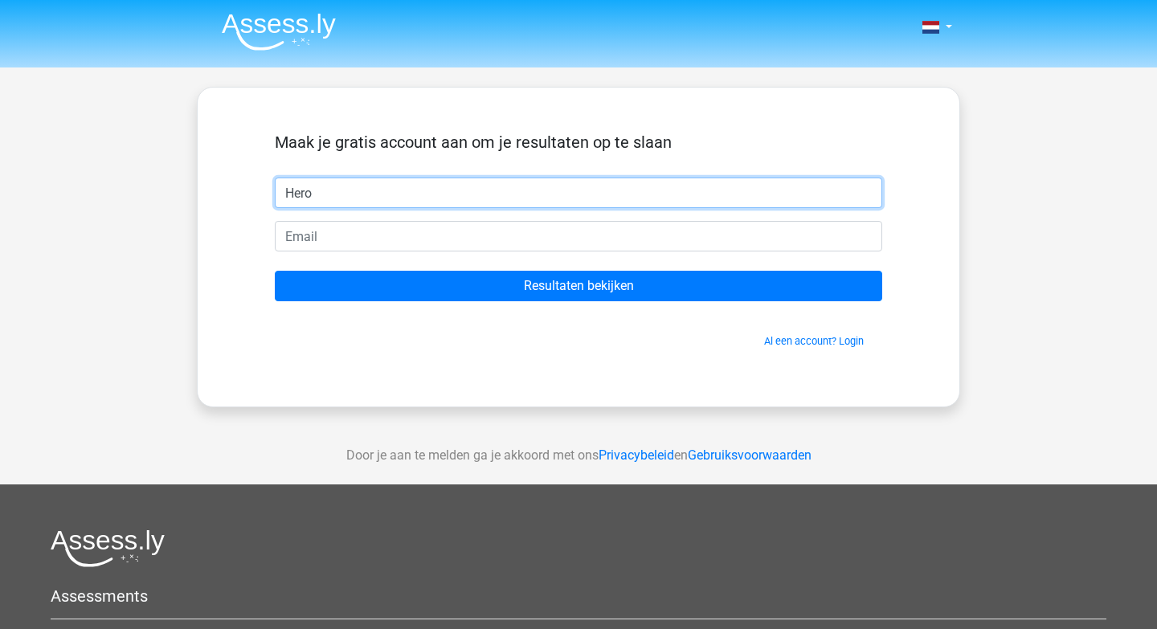
type input "Hero"
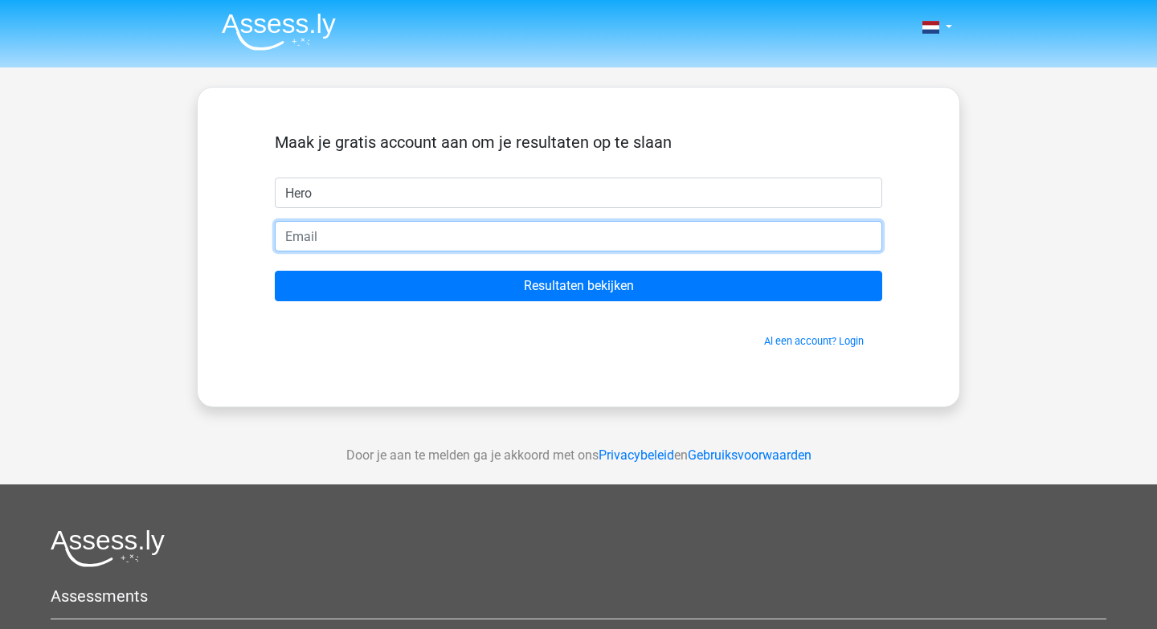
click at [330, 248] on input "email" at bounding box center [578, 236] width 607 height 31
type input "waterbergsamuel@gmail.com"
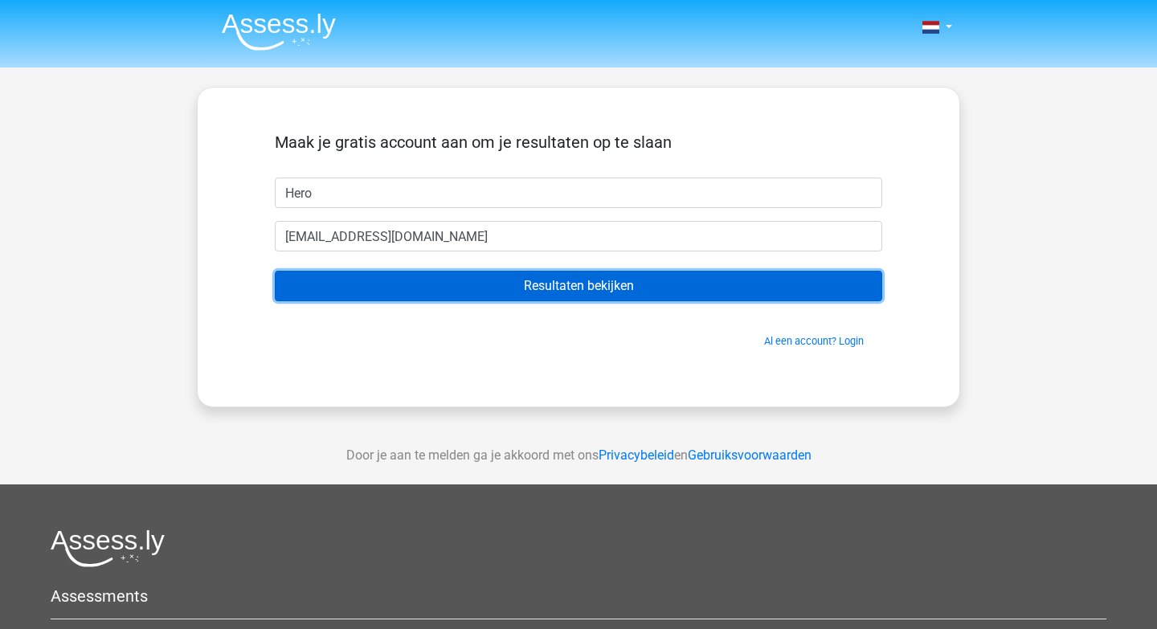
click at [373, 280] on input "Resultaten bekijken" at bounding box center [578, 286] width 607 height 31
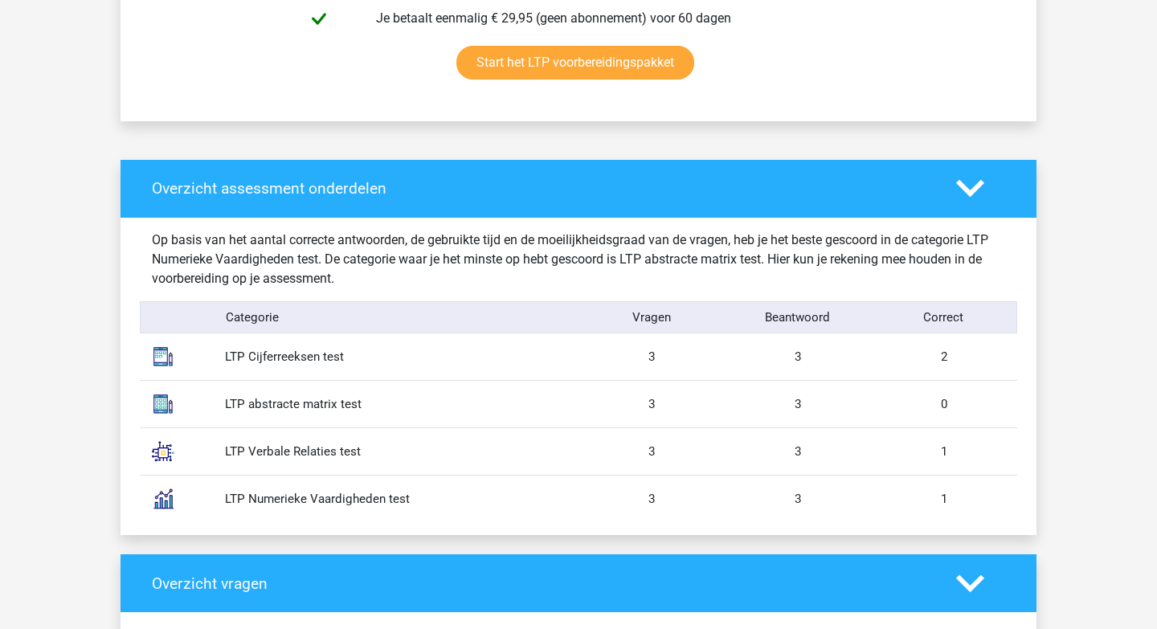
scroll to position [1104, 0]
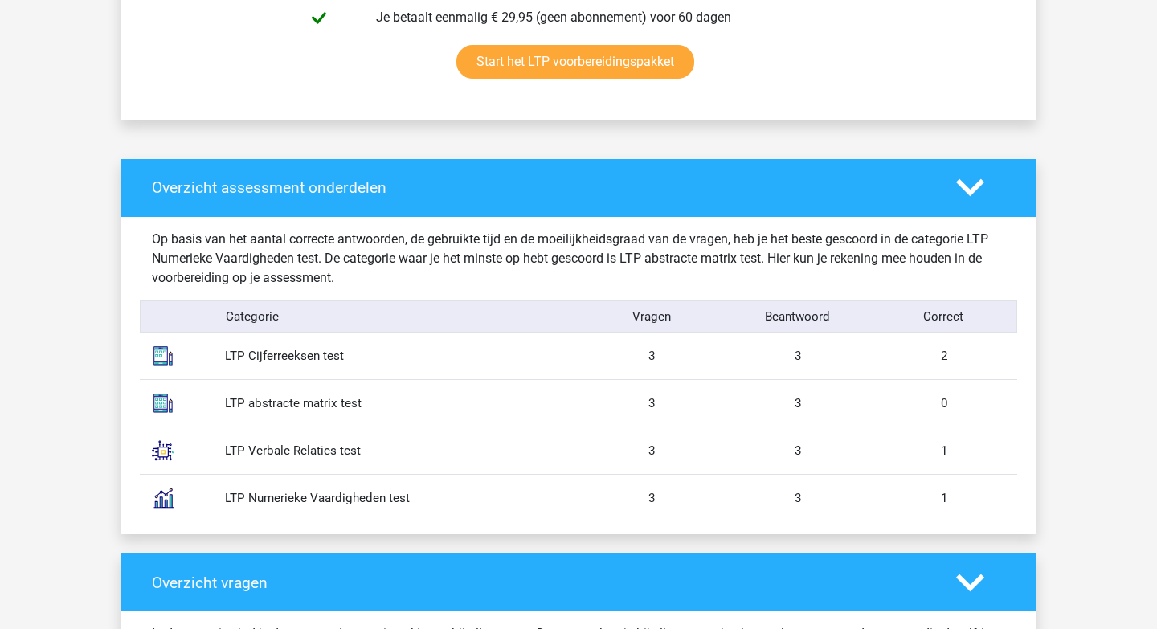
drag, startPoint x: 222, startPoint y: 353, endPoint x: 386, endPoint y: 510, distance: 226.7
click at [386, 510] on div "Op basis van het aantal correcte antwoorden, de gebruikte tijd en de moeilijkhe…" at bounding box center [578, 376] width 853 height 318
copy div "LTP Cijferreeksen test 3 3 2 LTP abstracte matrix test 3 3 0 LTP Verbale Relati…"
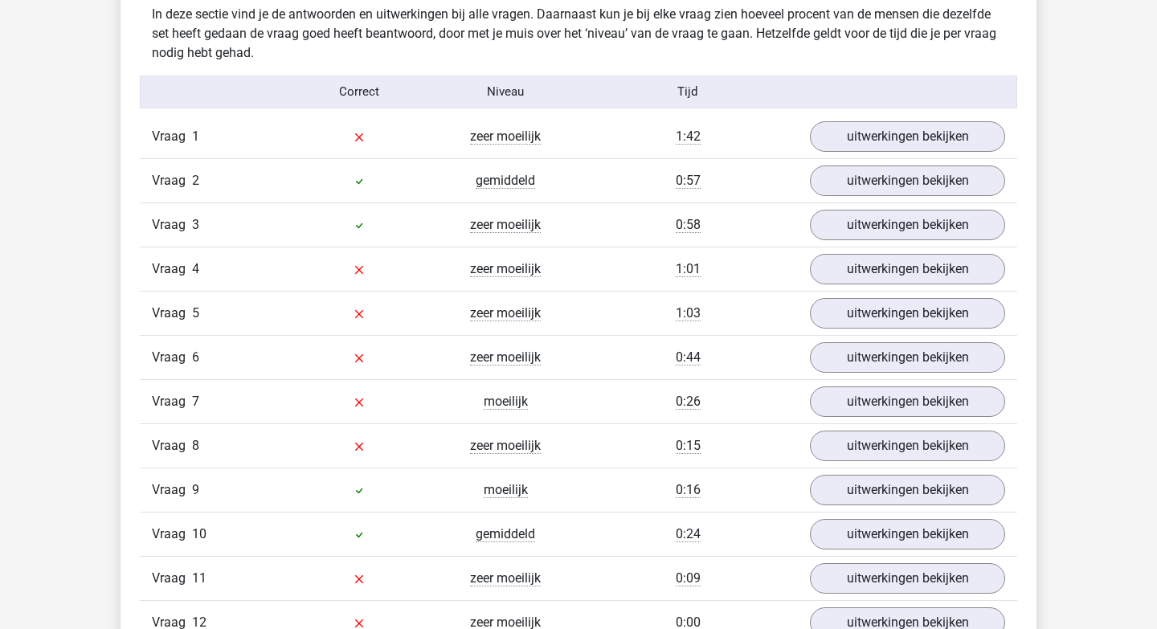
scroll to position [1723, 0]
click at [852, 133] on link "uitwerkingen bekijken" at bounding box center [907, 137] width 224 height 35
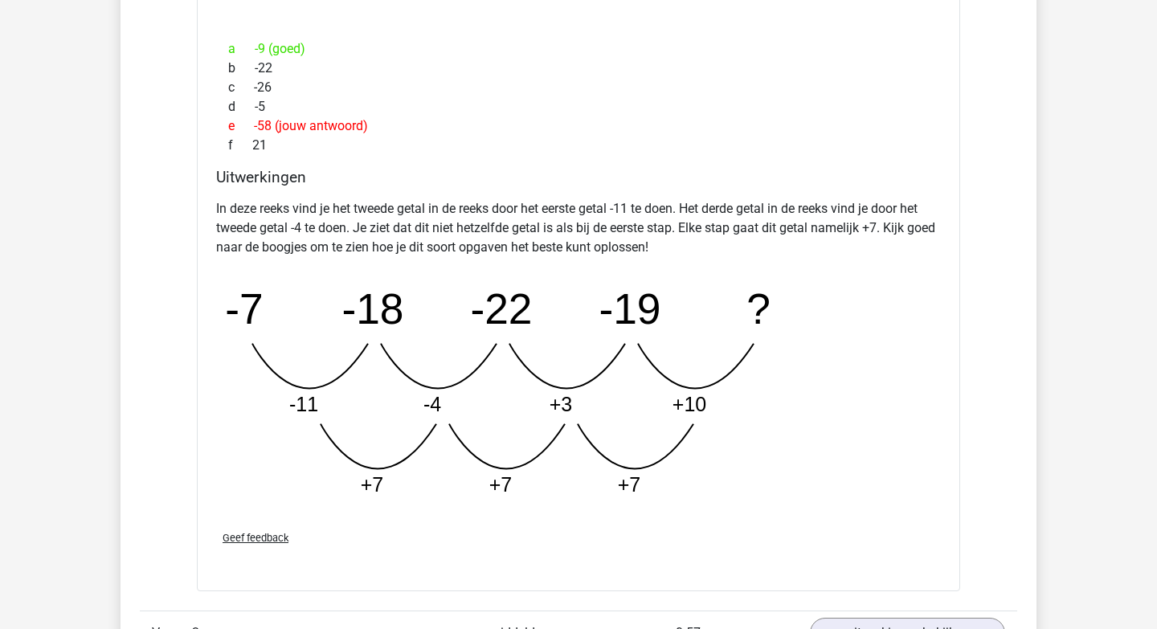
scroll to position [2093, 0]
click at [1080, 177] on div "Kies premium Hero [EMAIL_ADDRESS][DOMAIN_NAME]" at bounding box center [578, 366] width 1157 height 4918
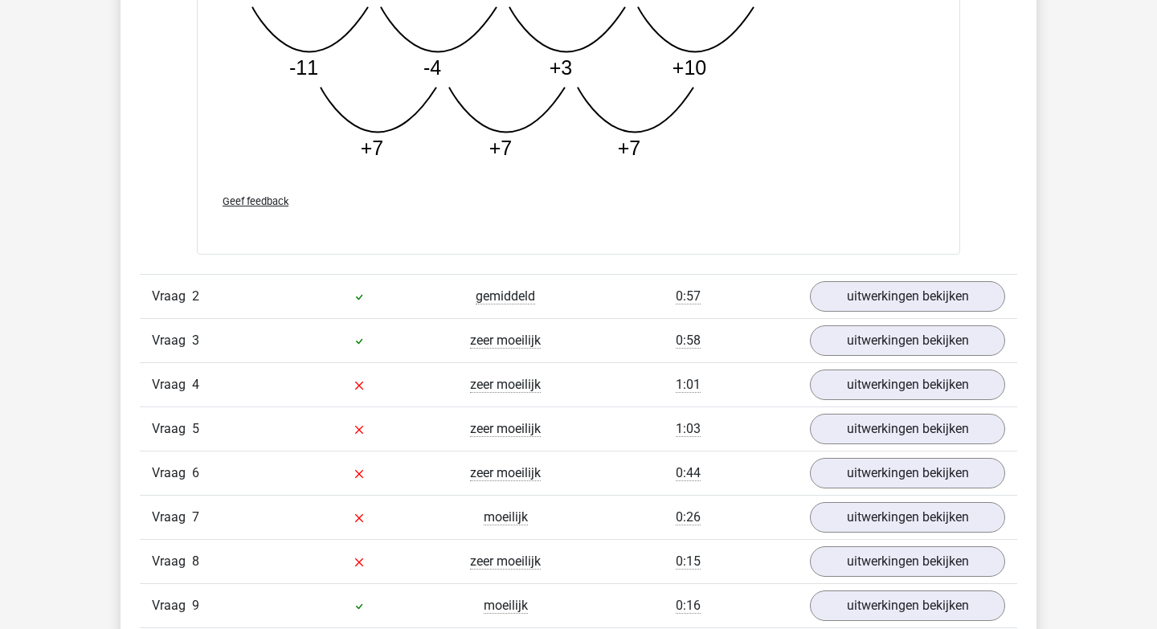
scroll to position [2437, 0]
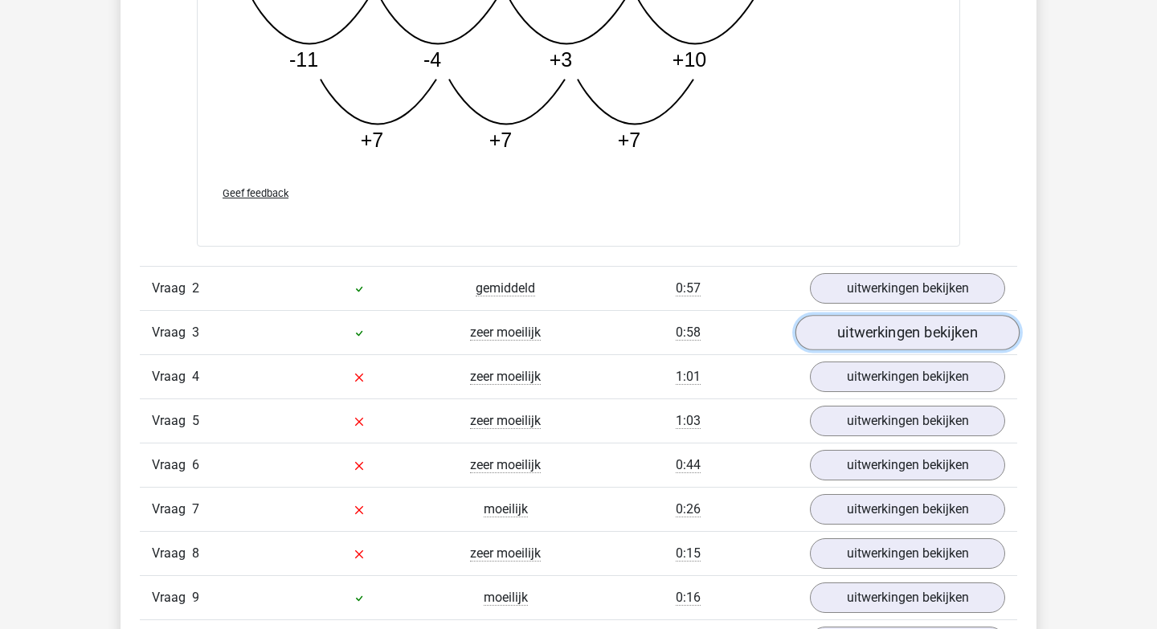
click at [981, 323] on link "uitwerkingen bekijken" at bounding box center [907, 332] width 224 height 35
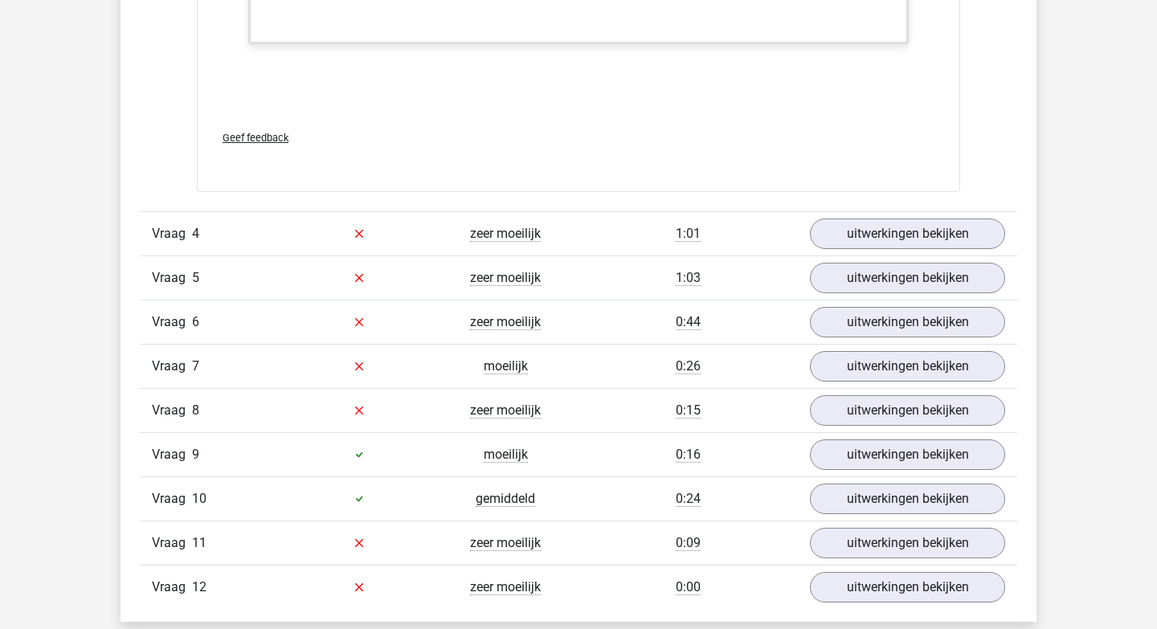
scroll to position [3560, 0]
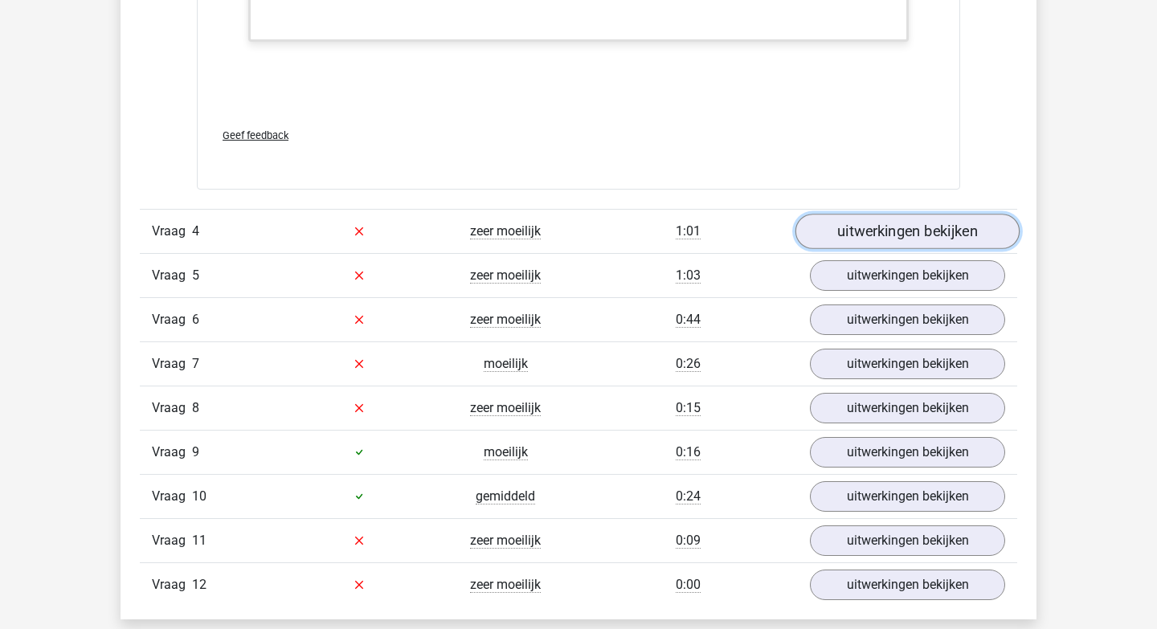
click at [961, 235] on link "uitwerkingen bekijken" at bounding box center [907, 231] width 224 height 35
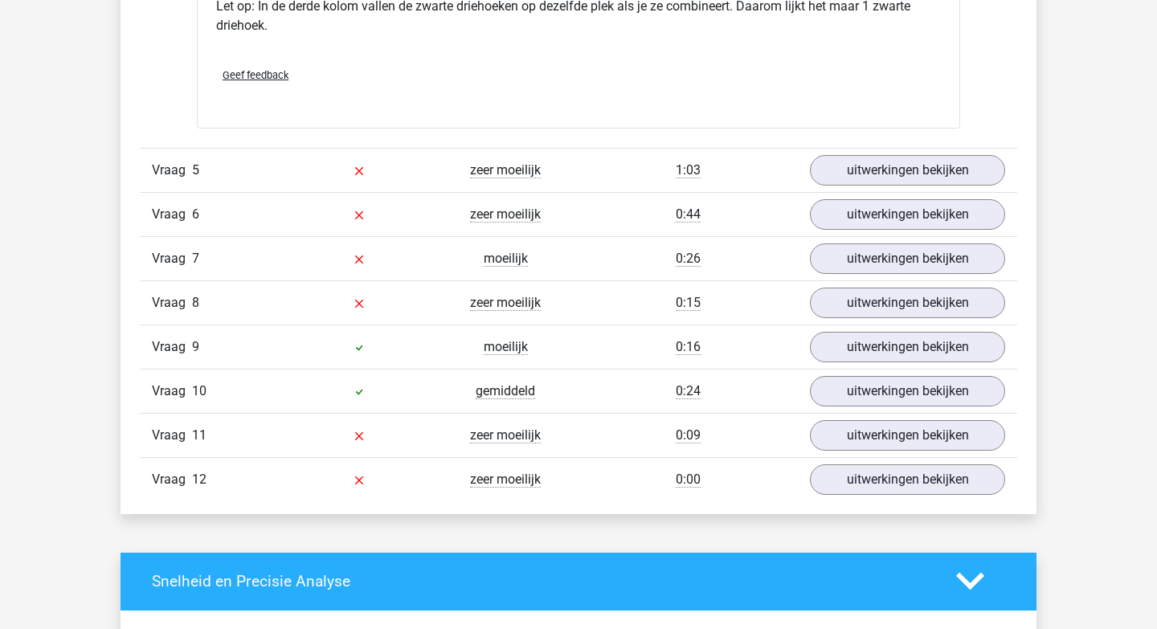
scroll to position [4356, 0]
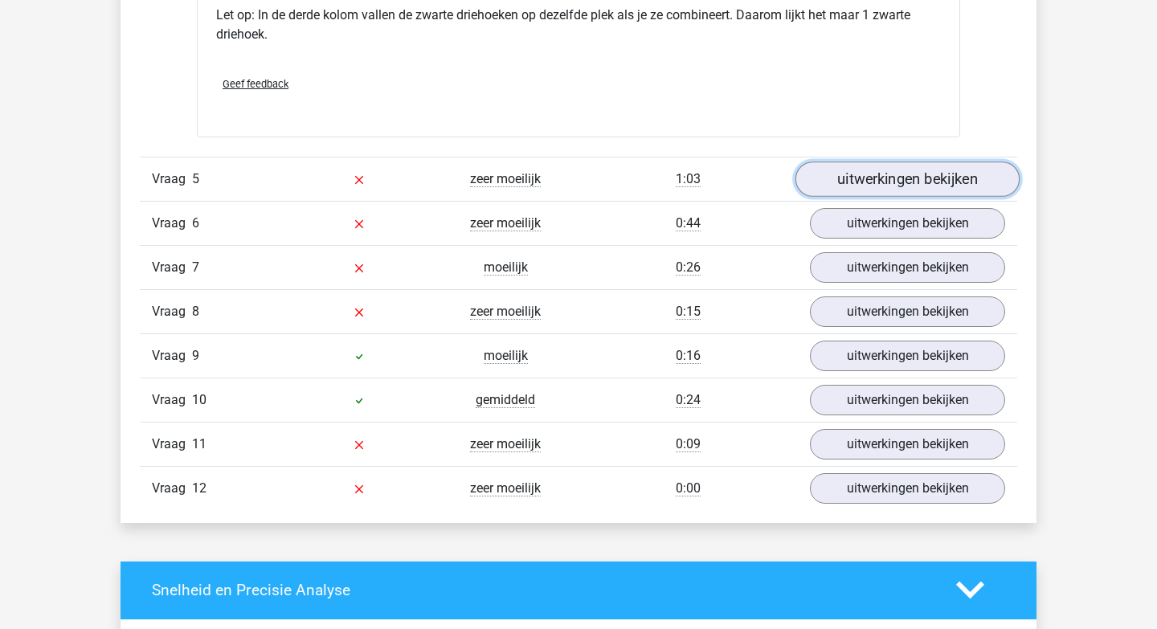
click at [945, 169] on link "uitwerkingen bekijken" at bounding box center [907, 178] width 224 height 35
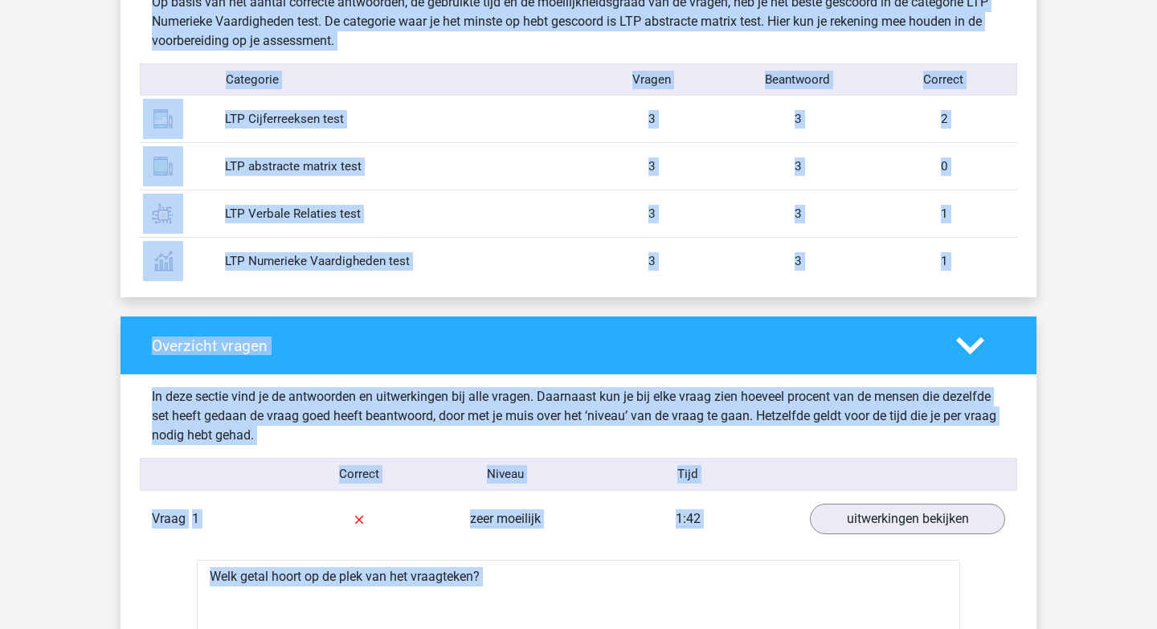
scroll to position [1358, 0]
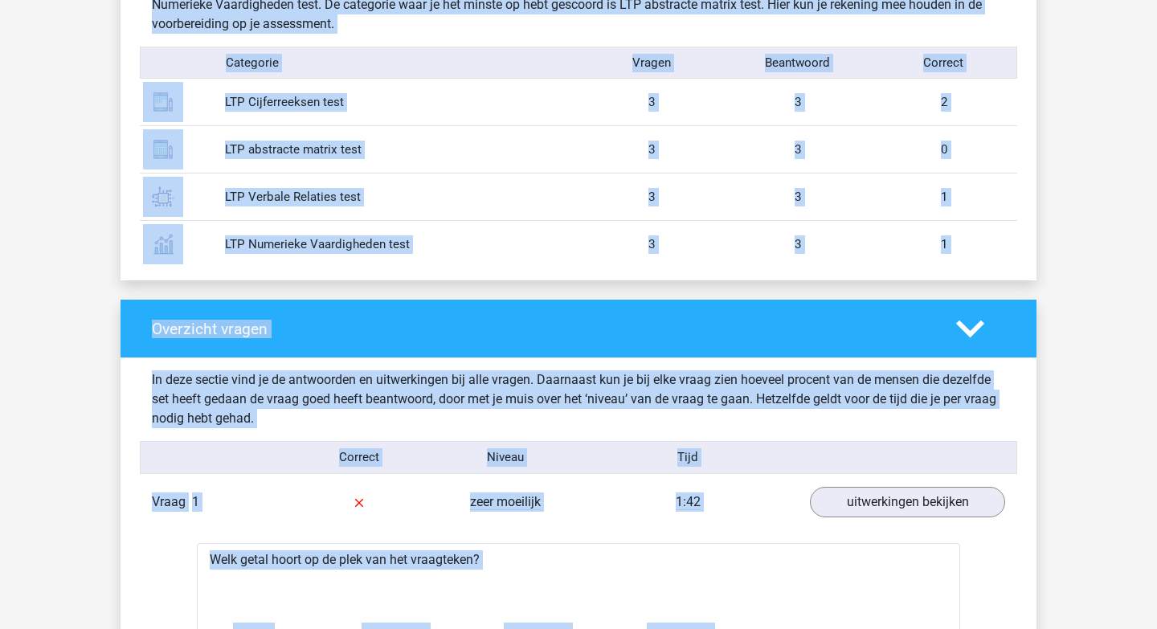
drag, startPoint x: 154, startPoint y: 229, endPoint x: 950, endPoint y: 236, distance: 796.0
copy div "Lore ipsumdolor: 5 / 12 Sita: 6:17 92.0% Cons (>49%) Adipiscingelit (22-95%) Se…"
